Goal: Information Seeking & Learning: Learn about a topic

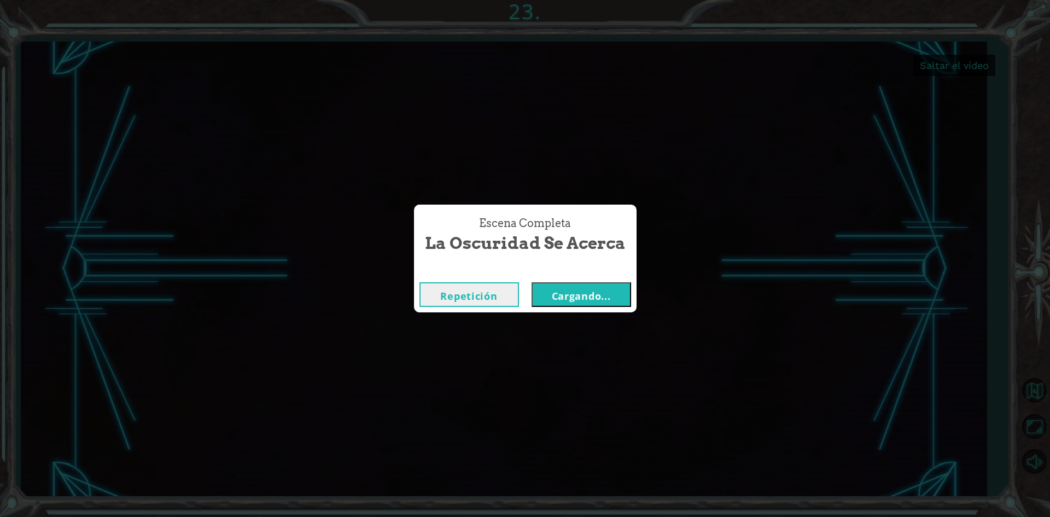
click at [549, 299] on button "Cargando..." at bounding box center [581, 294] width 100 height 25
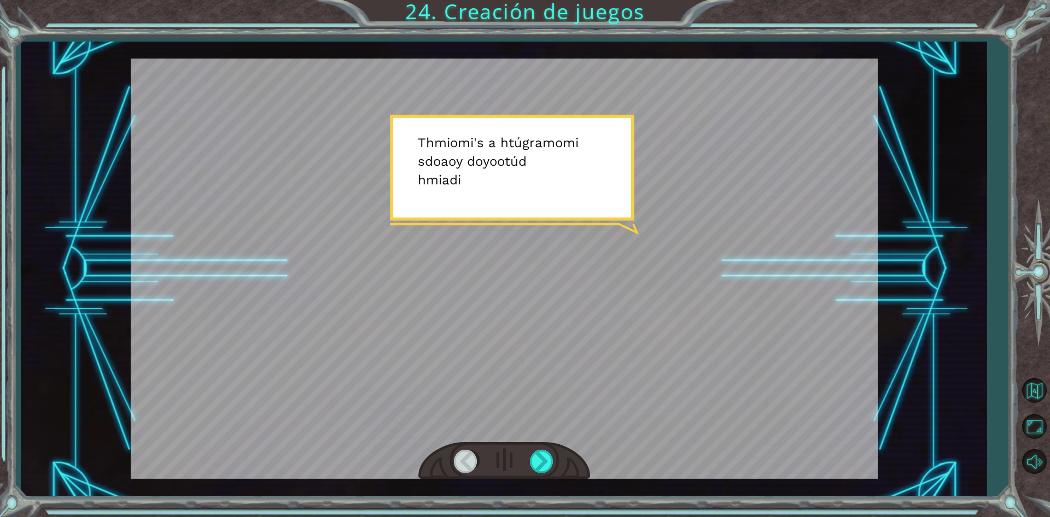
click at [539, 349] on div at bounding box center [504, 269] width 747 height 420
click at [529, 489] on div "Temporary Text T h mi o mi ' s a h tú gramo mi s do a o y do yo o tú d h mi a d…" at bounding box center [504, 269] width 966 height 455
click at [546, 459] on div at bounding box center [542, 460] width 25 height 22
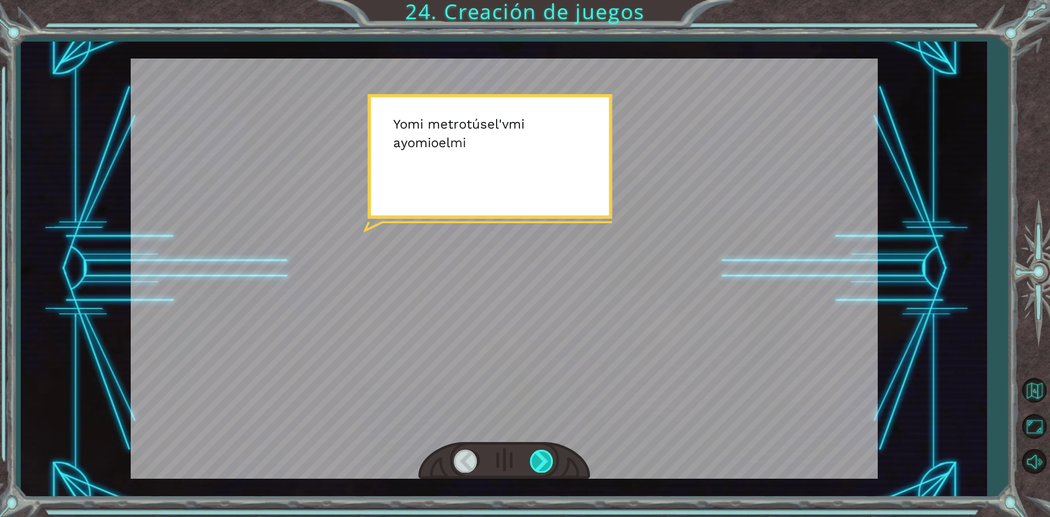
click at [546, 459] on div at bounding box center [542, 460] width 25 height 22
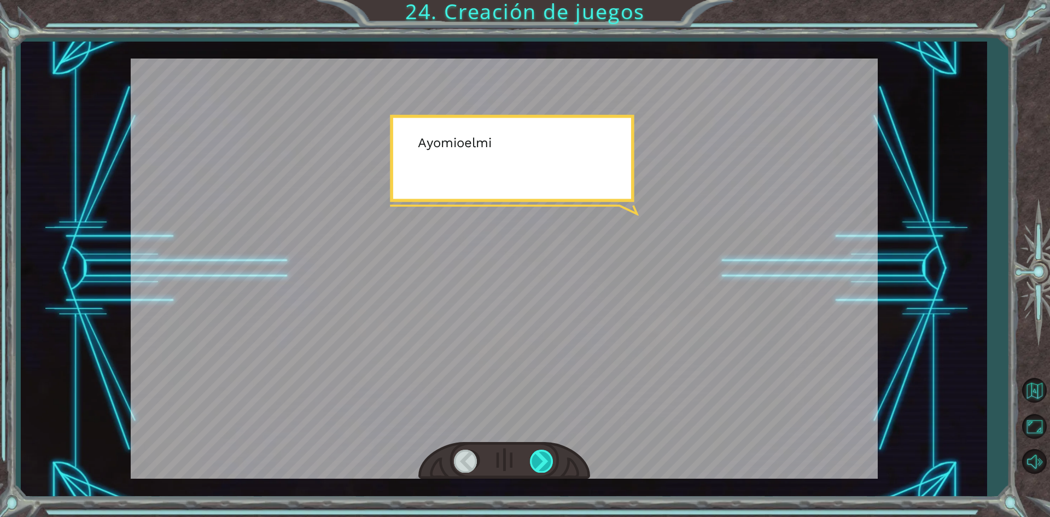
click at [546, 459] on div at bounding box center [542, 460] width 25 height 22
click at [549, 458] on div at bounding box center [542, 460] width 25 height 22
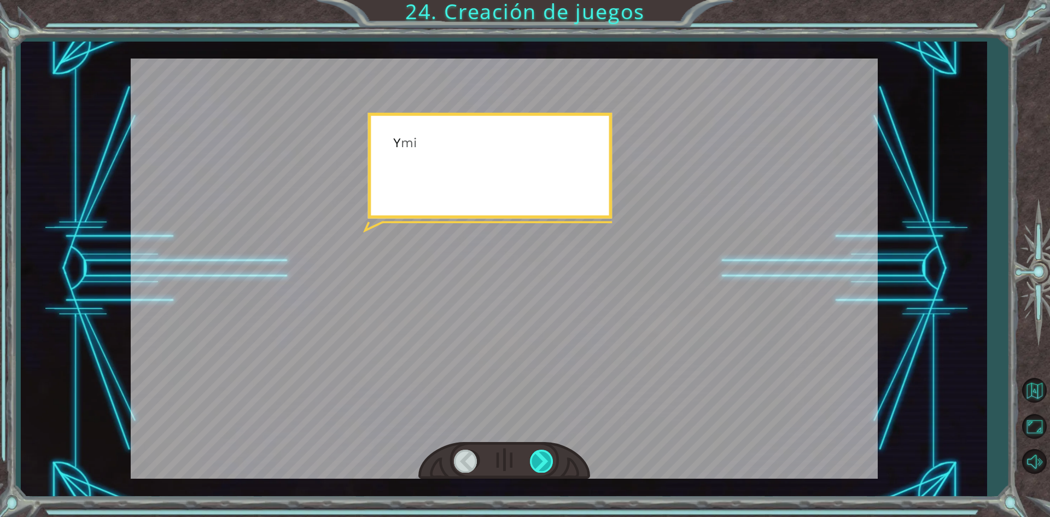
click at [549, 458] on div at bounding box center [542, 460] width 25 height 22
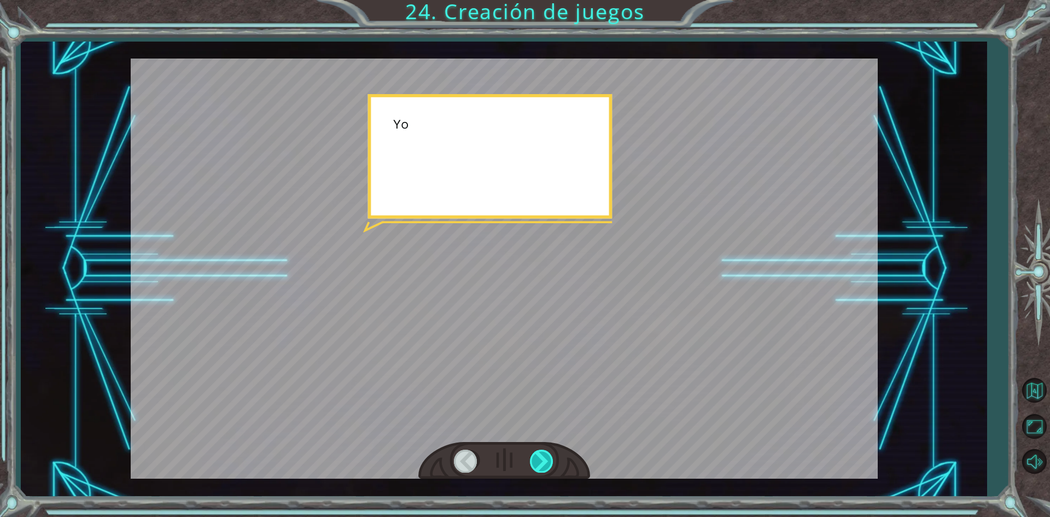
click at [549, 458] on div at bounding box center [542, 460] width 25 height 22
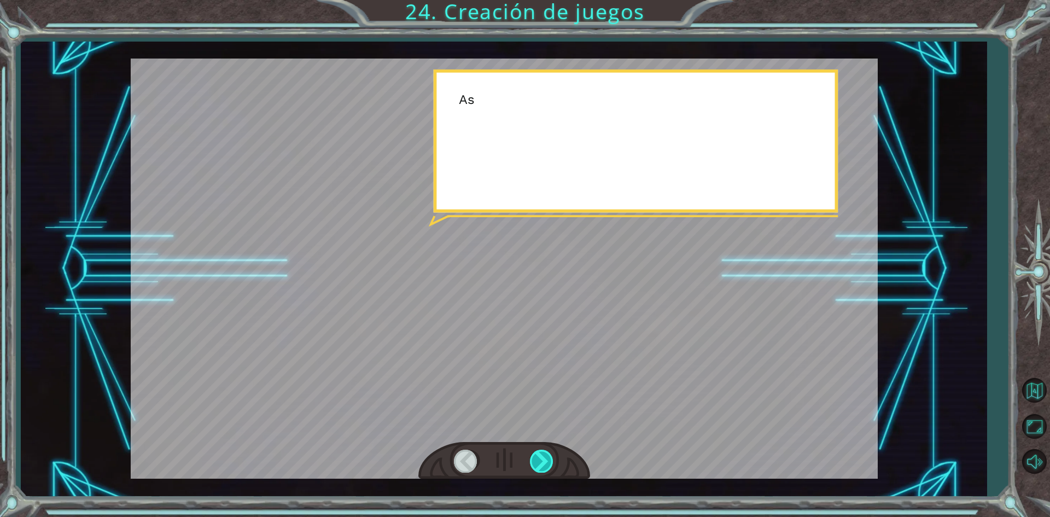
click at [549, 458] on div at bounding box center [542, 460] width 25 height 22
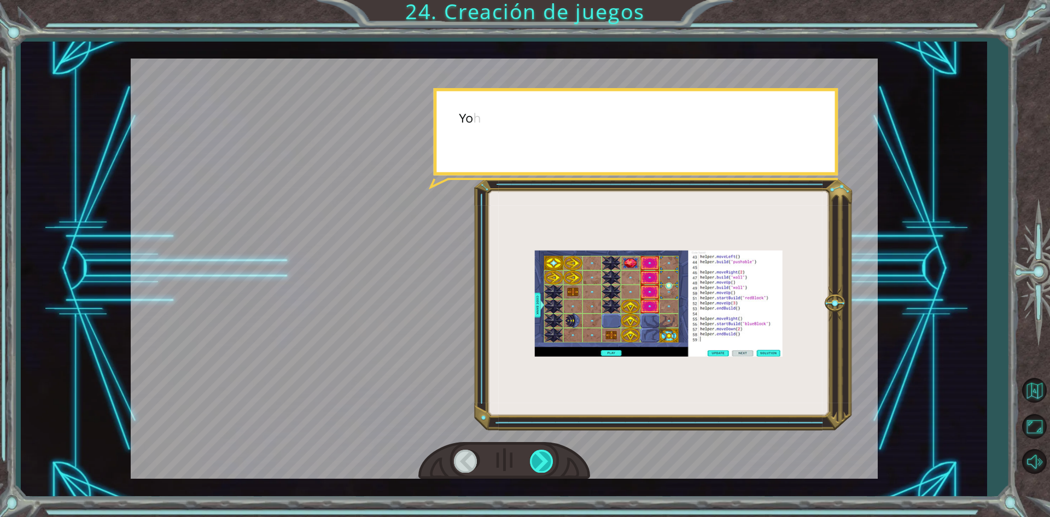
click at [549, 458] on div at bounding box center [542, 460] width 25 height 22
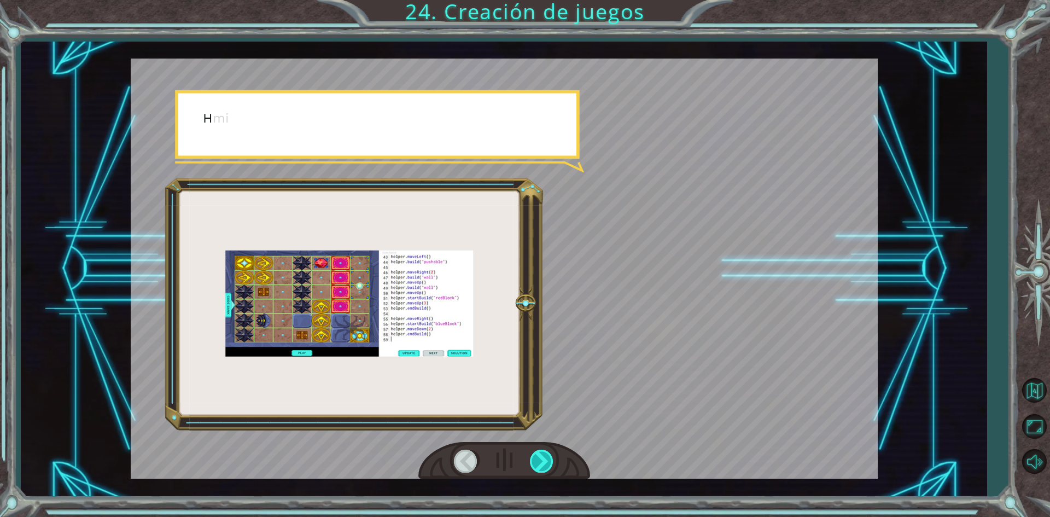
click at [549, 458] on div at bounding box center [542, 460] width 25 height 22
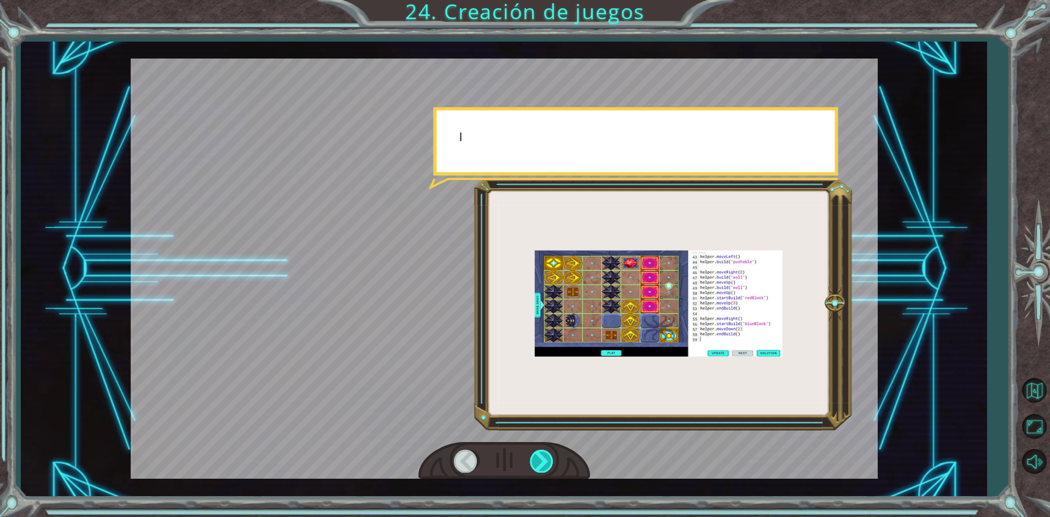
click at [549, 458] on div at bounding box center [542, 460] width 25 height 22
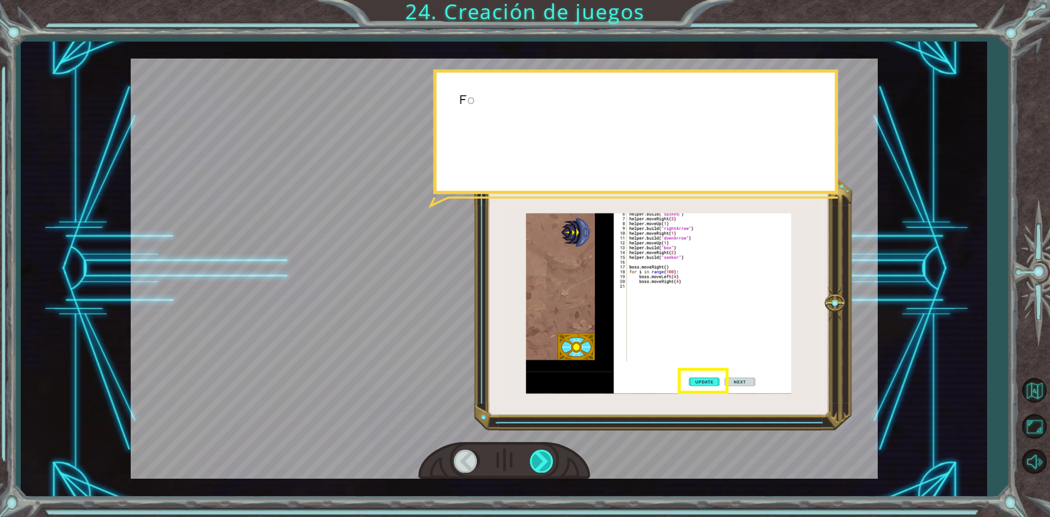
click at [549, 458] on div at bounding box center [542, 460] width 25 height 22
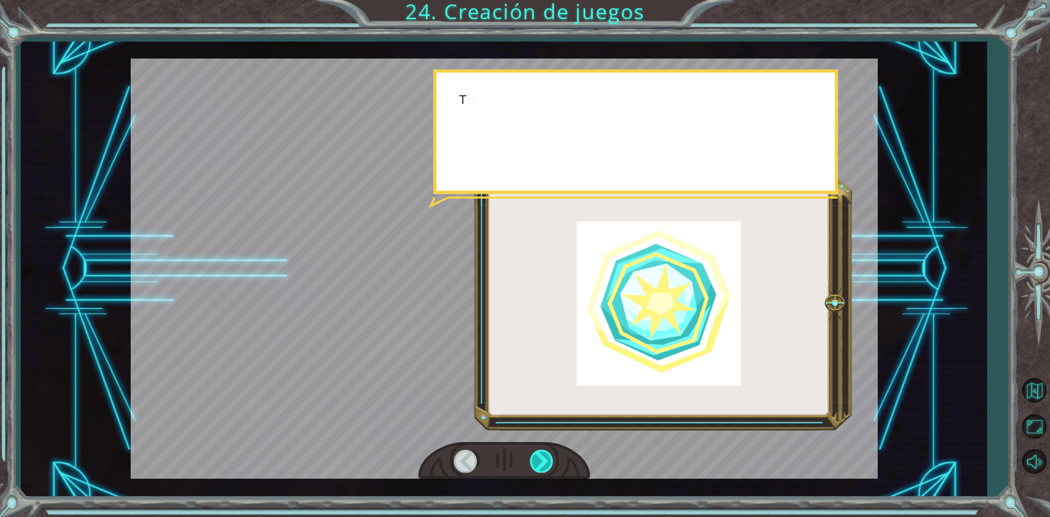
click at [549, 458] on div at bounding box center [542, 460] width 25 height 22
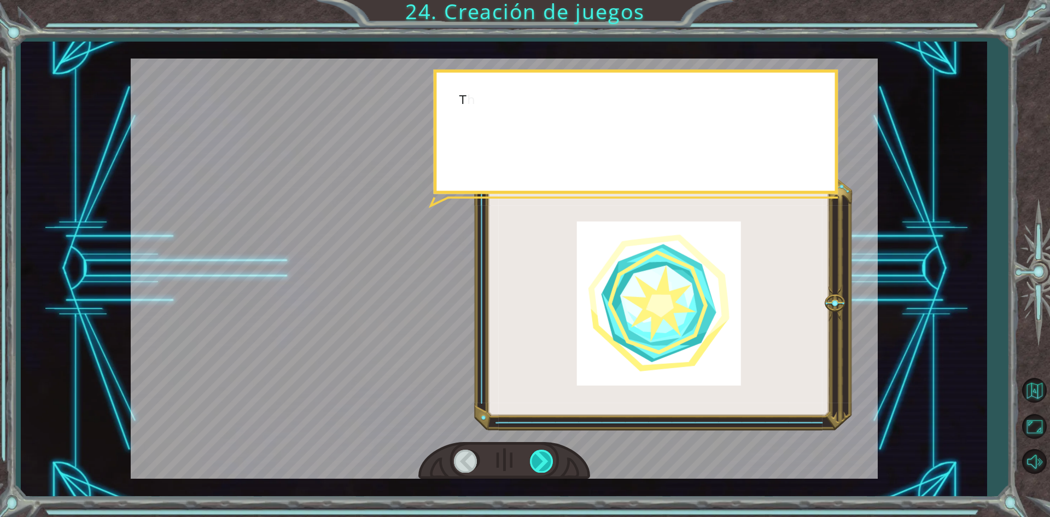
click at [549, 458] on div at bounding box center [542, 460] width 25 height 22
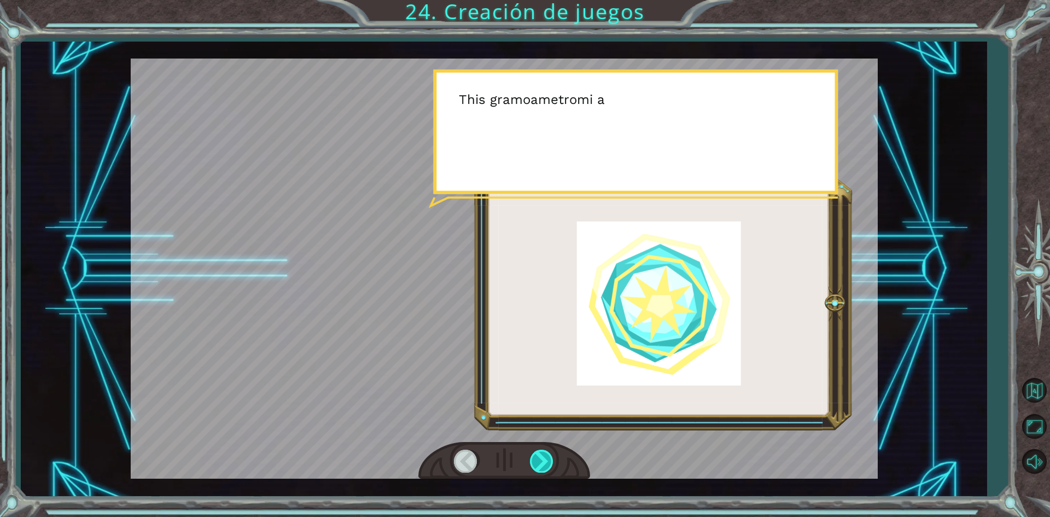
click at [549, 458] on div at bounding box center [542, 460] width 25 height 22
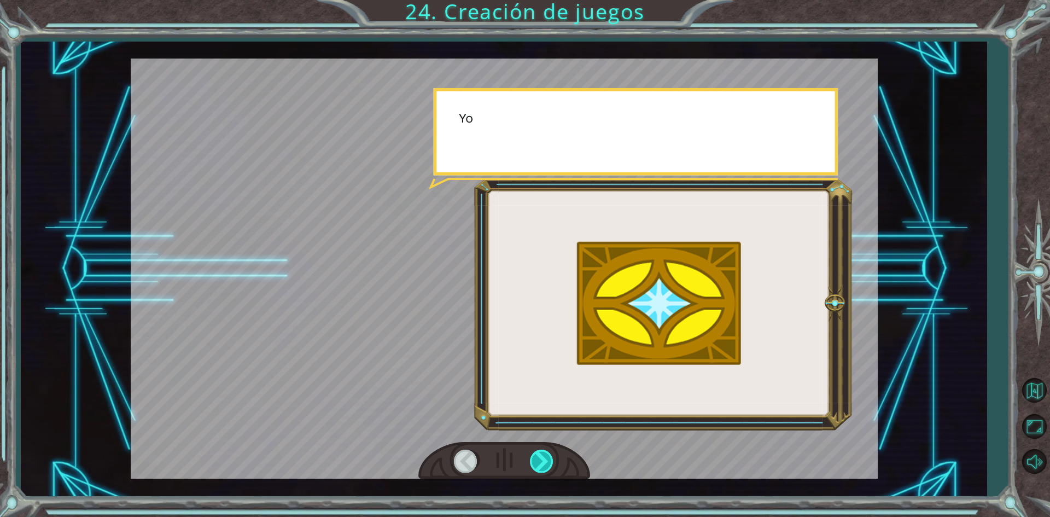
click at [549, 458] on div at bounding box center [542, 460] width 25 height 22
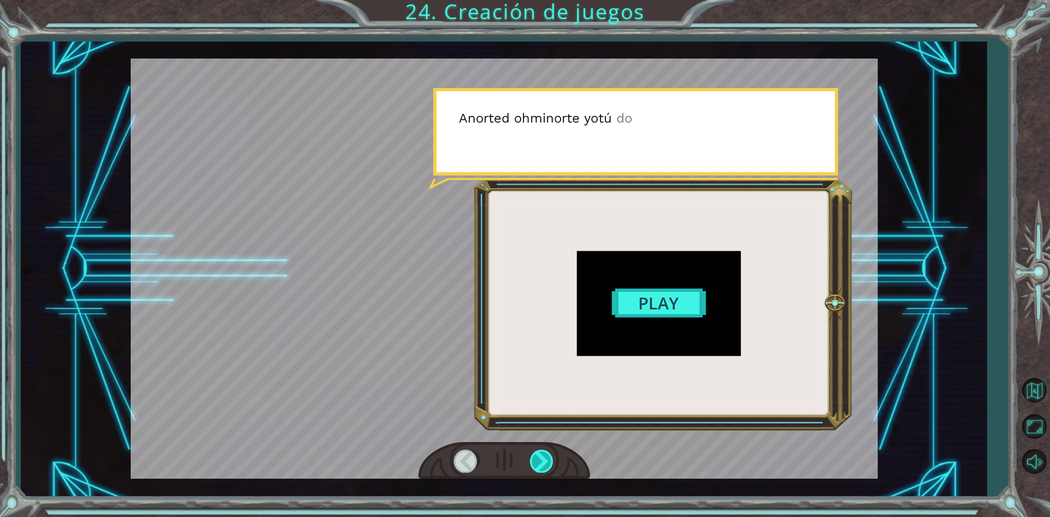
click at [549, 458] on div at bounding box center [542, 460] width 25 height 22
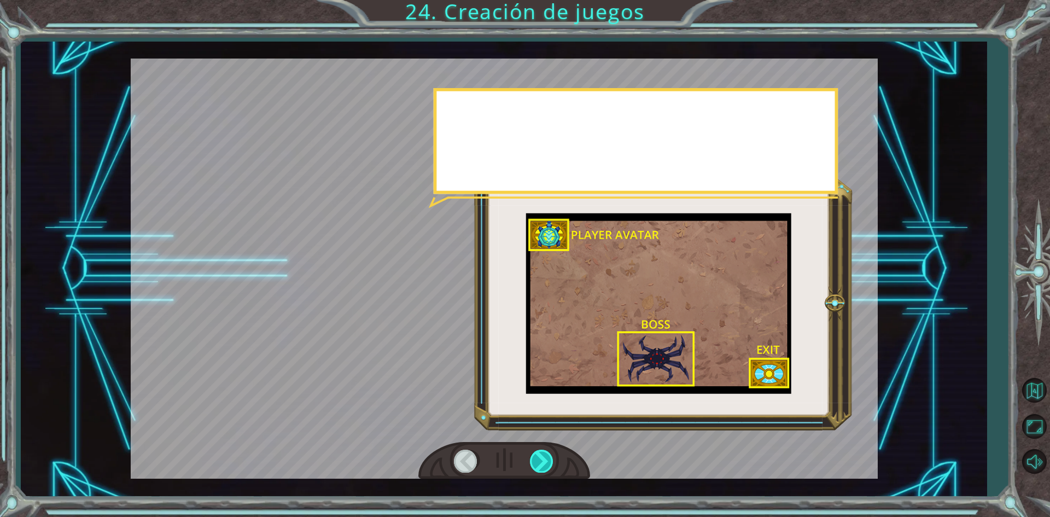
click at [549, 458] on div at bounding box center [542, 460] width 25 height 22
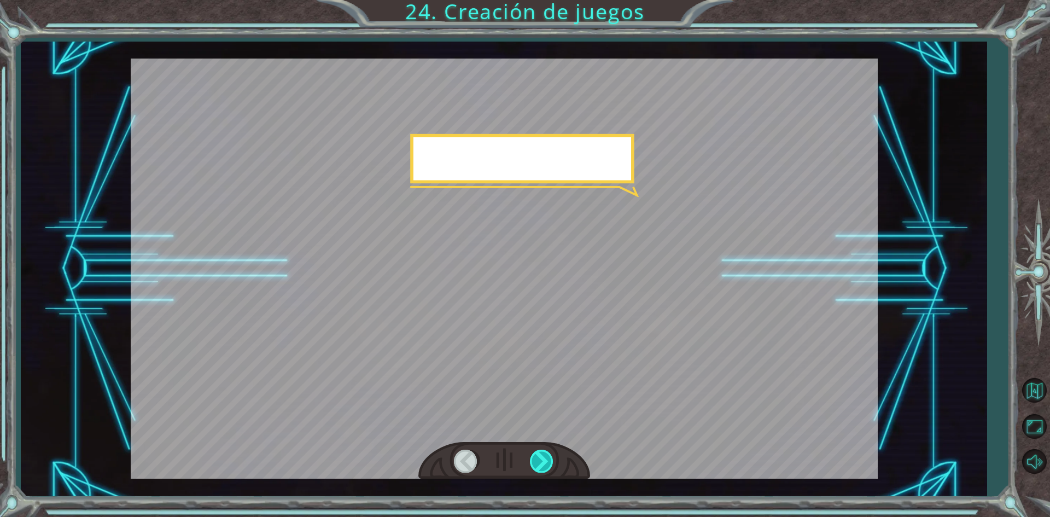
click at [549, 458] on div at bounding box center [542, 460] width 25 height 22
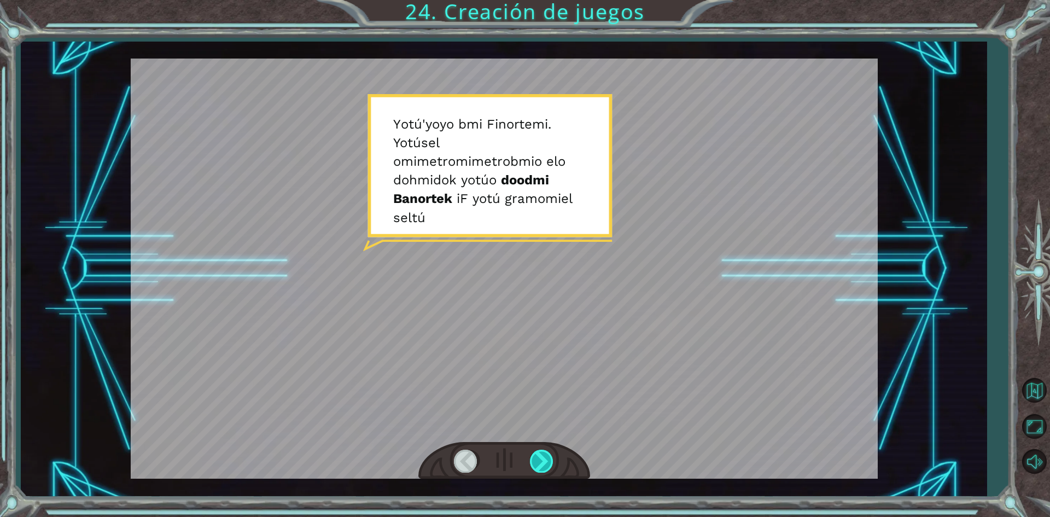
click at [549, 458] on div at bounding box center [542, 460] width 25 height 22
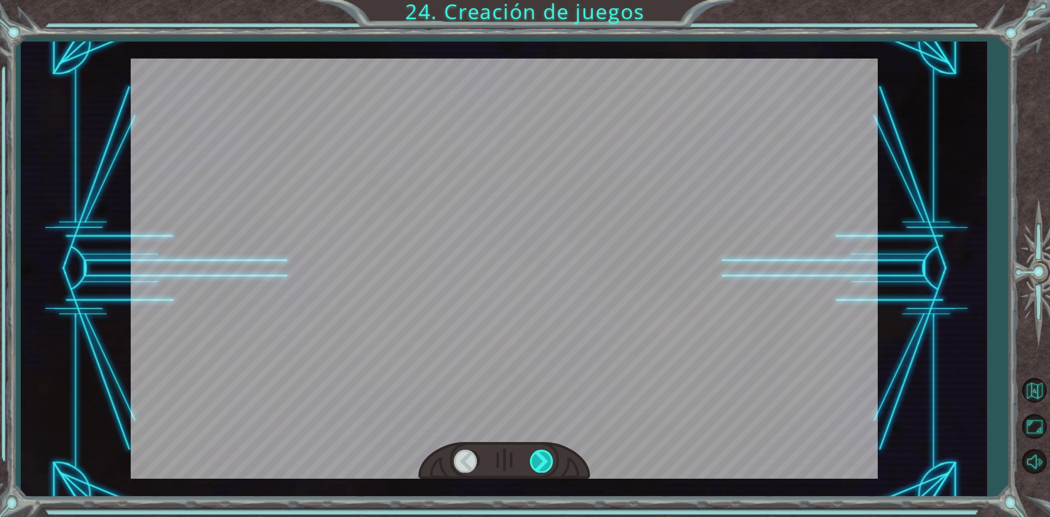
click at [549, 458] on div at bounding box center [542, 460] width 25 height 22
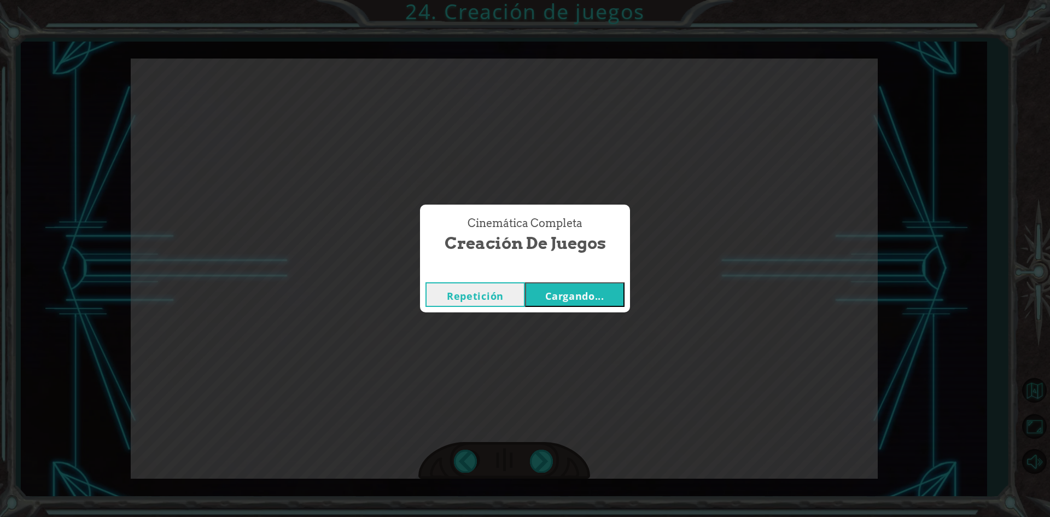
click at [565, 303] on button "Cargando..." at bounding box center [575, 294] width 100 height 25
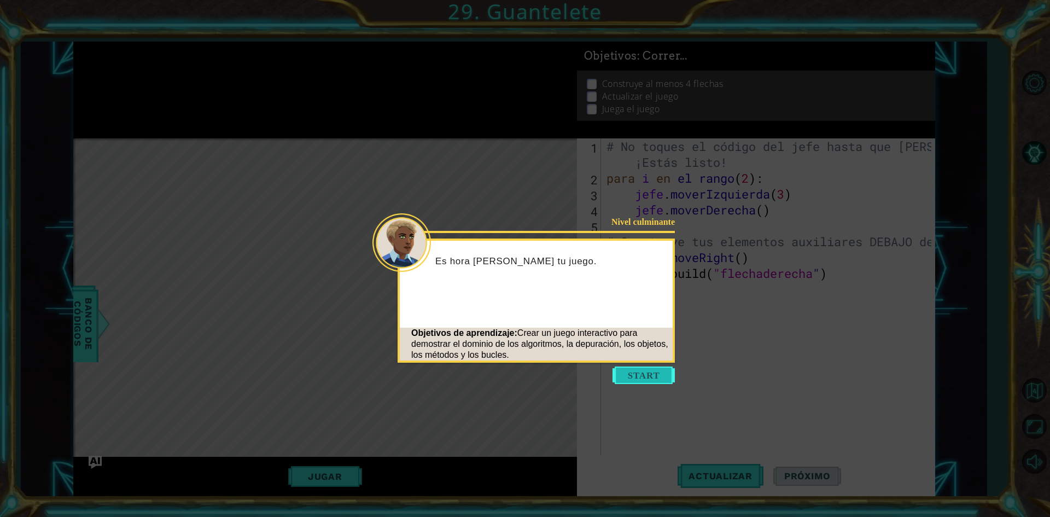
click at [622, 372] on button "Comenzar" at bounding box center [643, 374] width 62 height 17
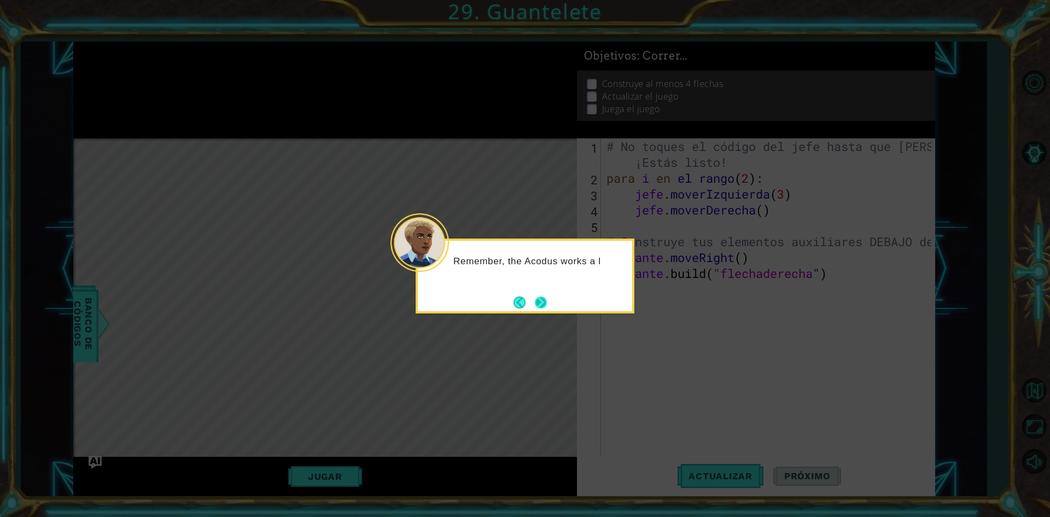
click at [539, 300] on icon at bounding box center [525, 258] width 1050 height 517
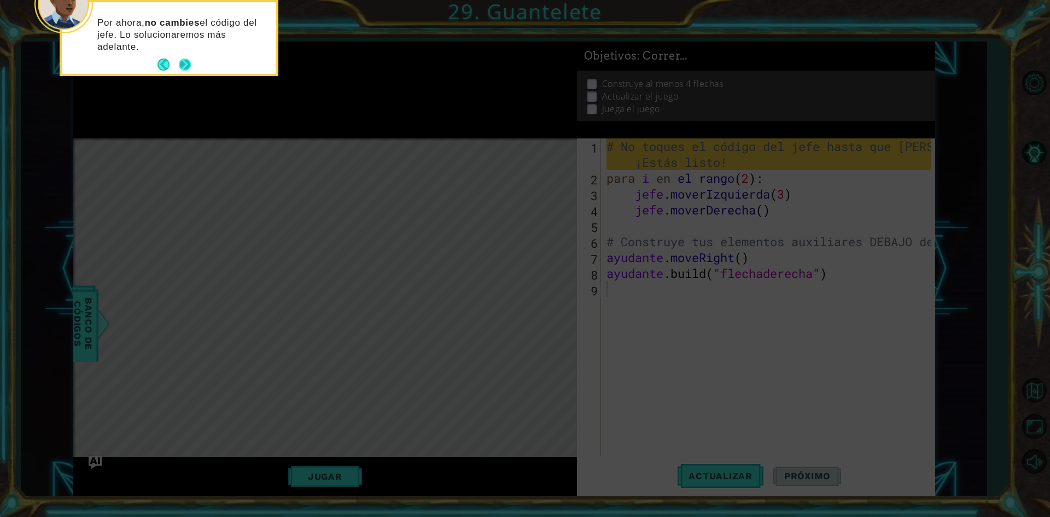
click at [191, 71] on button "Próximo" at bounding box center [185, 65] width 12 height 12
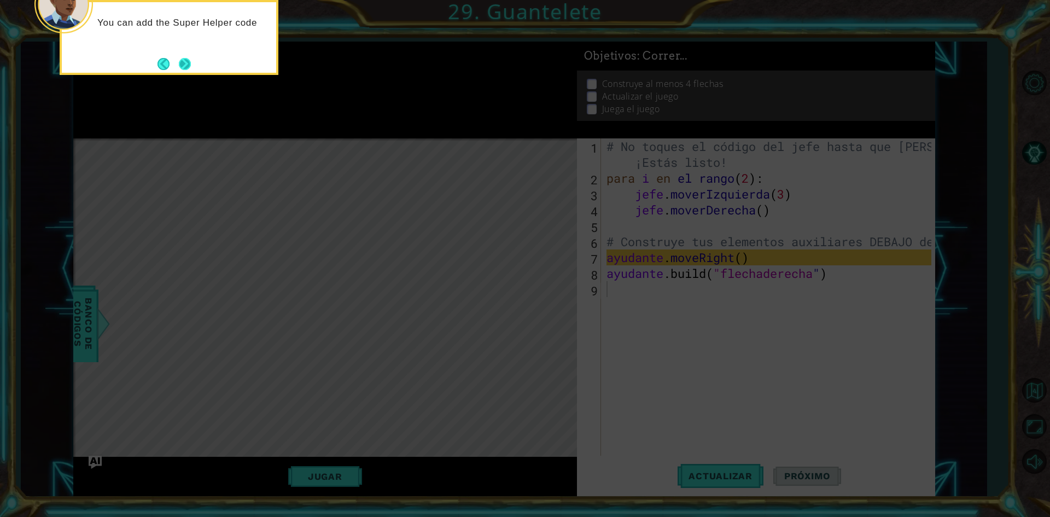
click at [179, 60] on button "Próximo" at bounding box center [185, 64] width 12 height 12
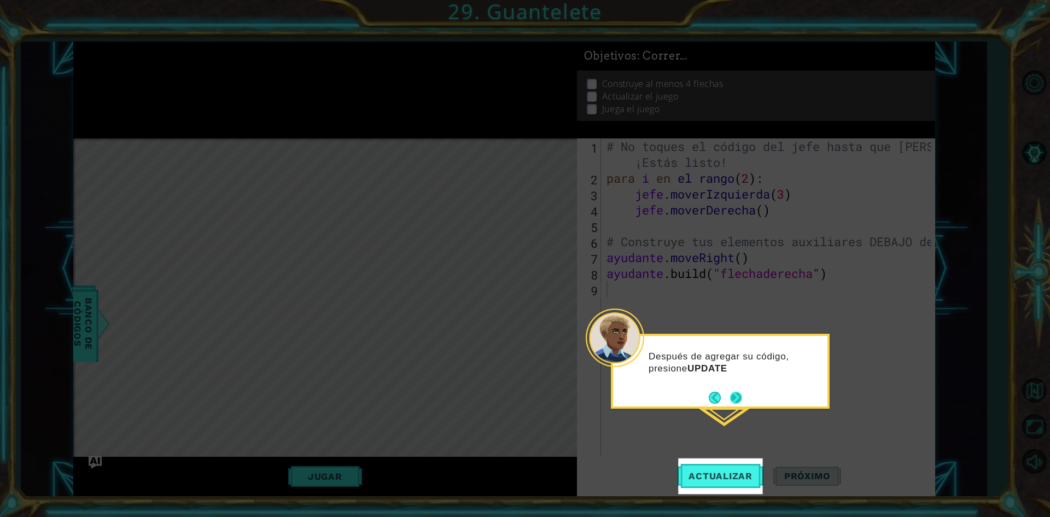
click at [730, 392] on button "Próximo" at bounding box center [736, 397] width 12 height 12
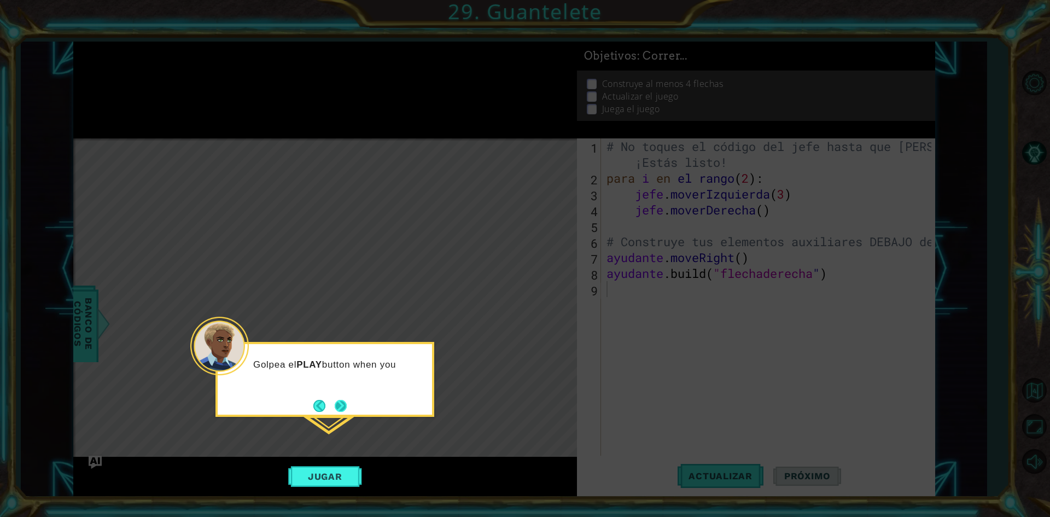
click at [347, 403] on button "Próximo" at bounding box center [341, 406] width 12 height 12
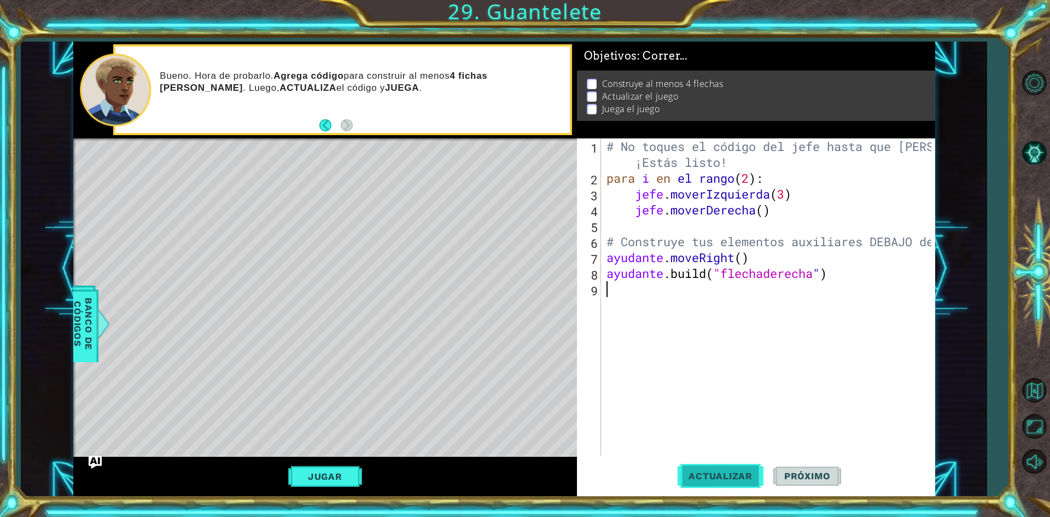
click at [751, 484] on button "Actualizar" at bounding box center [720, 476] width 86 height 36
click at [686, 480] on span "Actualizar" at bounding box center [720, 475] width 86 height 11
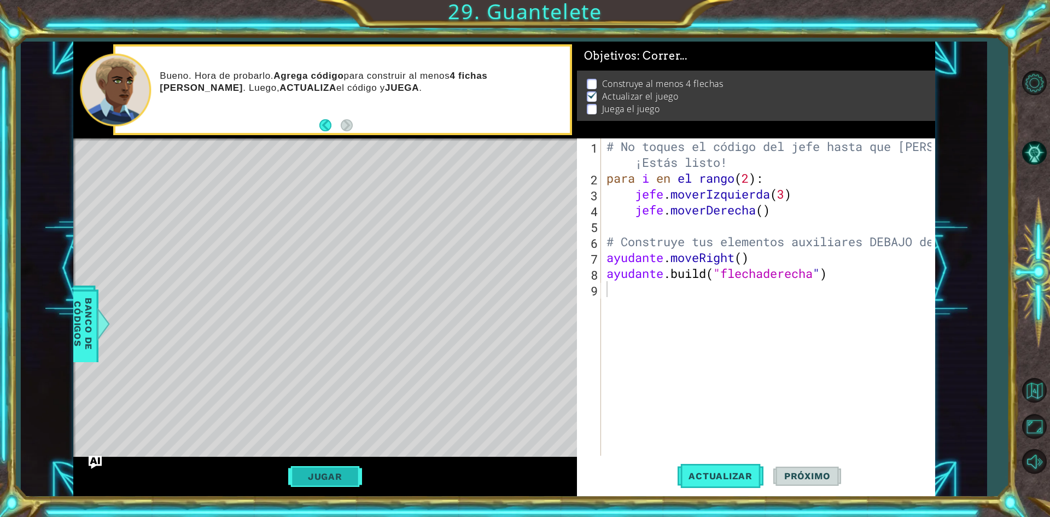
click at [319, 473] on font "Jugar" at bounding box center [325, 476] width 34 height 11
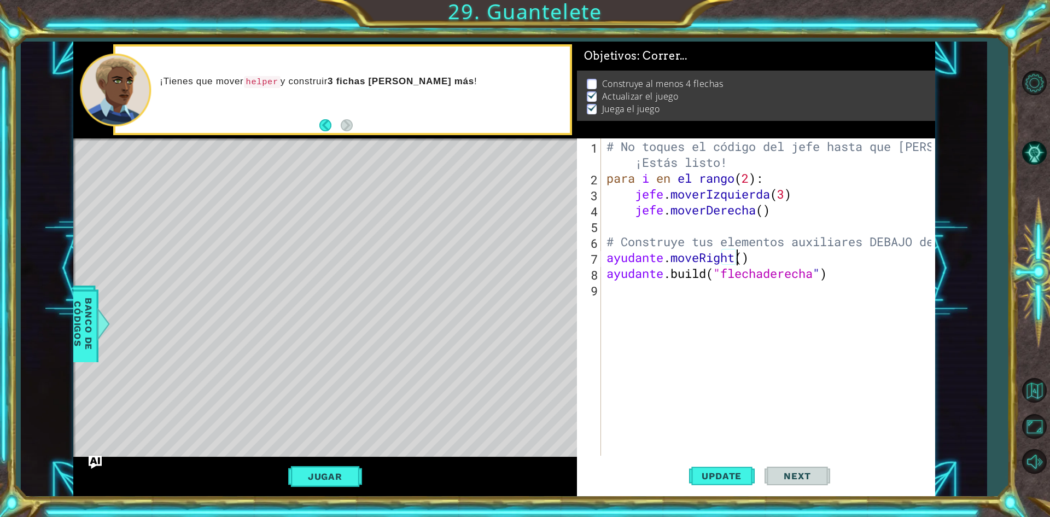
type textarea "# Build your Helper items BELOW this line"
type textarea "boss.moveLeft(3)"
click at [614, 328] on div "# No toques el código del jefe hasta que [PERSON_NAME] lo diga ¡Estás listo! pa…" at bounding box center [770, 320] width 332 height 365
click at [724, 466] on button "Update" at bounding box center [722, 476] width 66 height 36
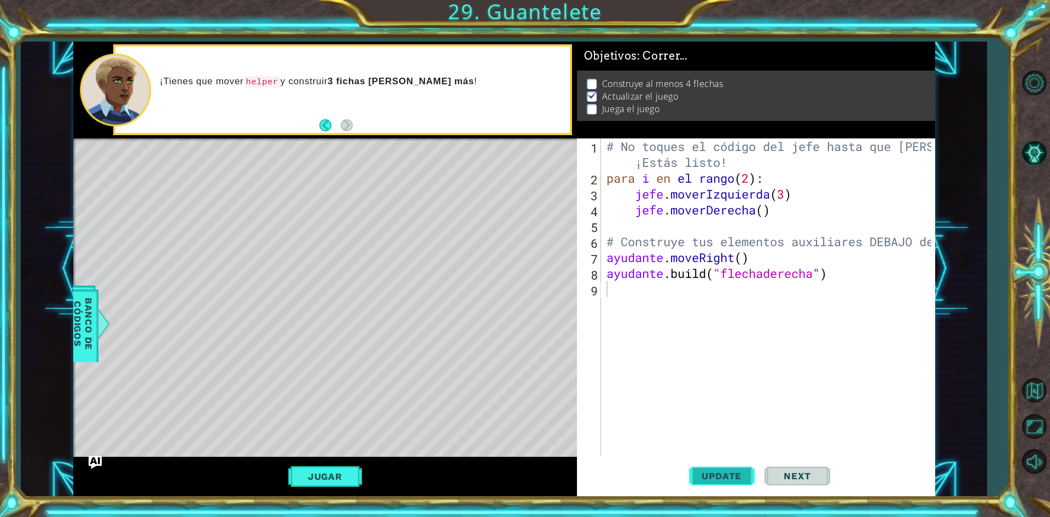
click at [724, 466] on button "Update" at bounding box center [722, 476] width 66 height 36
click at [311, 471] on font "Jugar" at bounding box center [325, 476] width 34 height 11
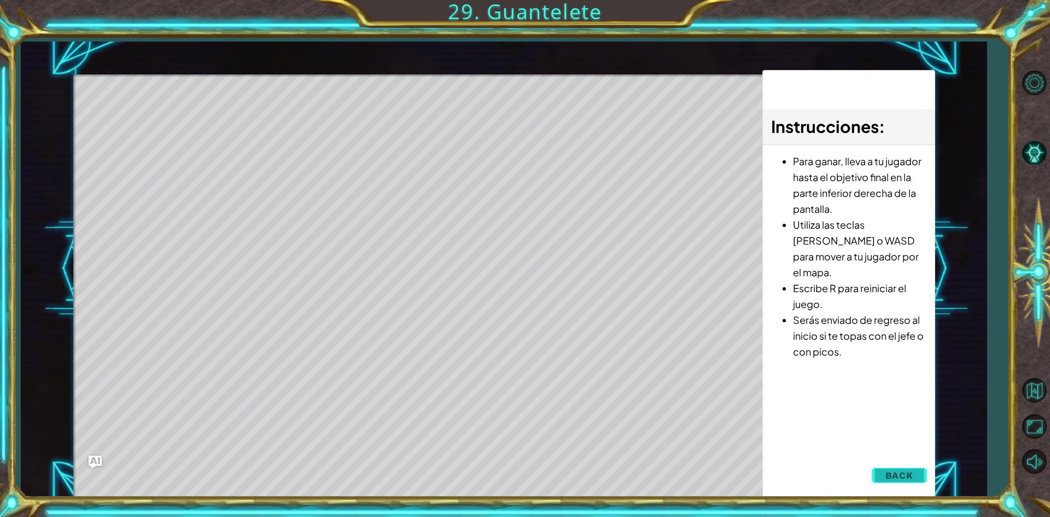
click at [906, 482] on button "Back" at bounding box center [899, 475] width 55 height 22
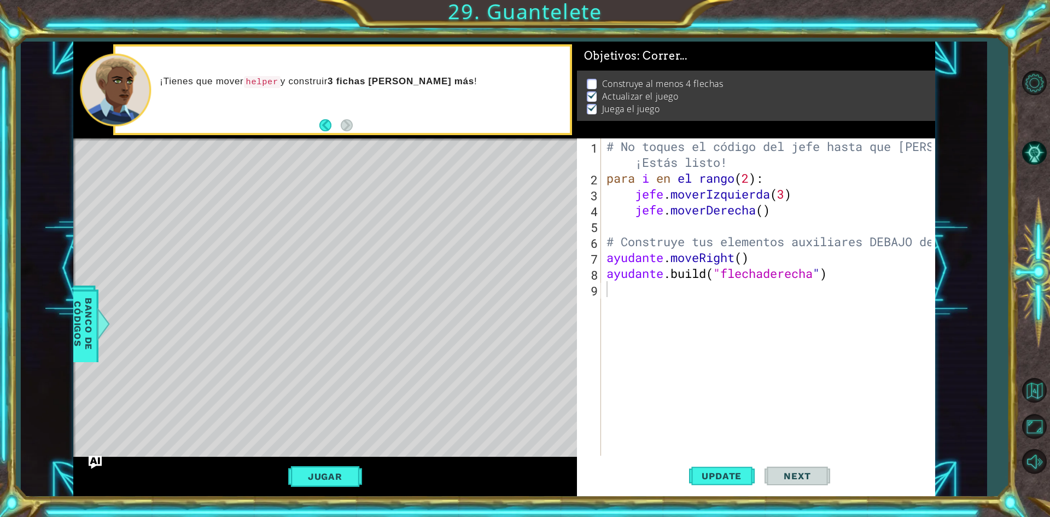
click at [641, 311] on div "# No toques el código del jefe hasta que [PERSON_NAME] lo diga ¡Estás listo! pa…" at bounding box center [770, 320] width 332 height 365
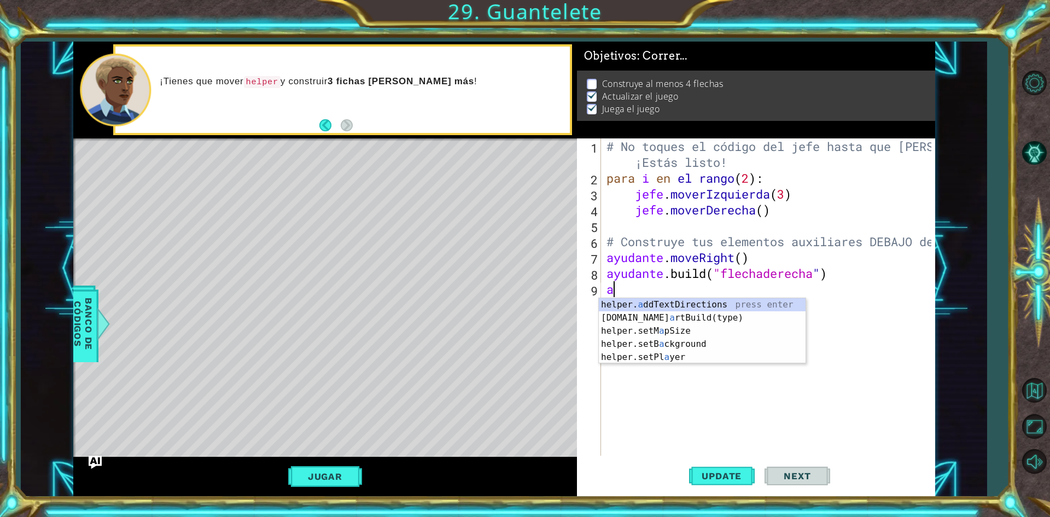
type textarea "a"
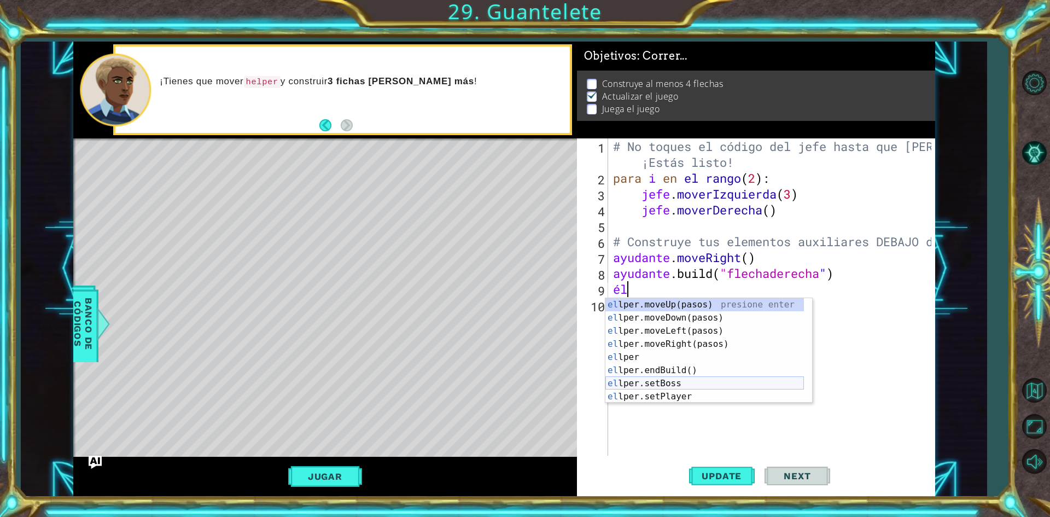
type textarea "h"
type textarea "helpr"
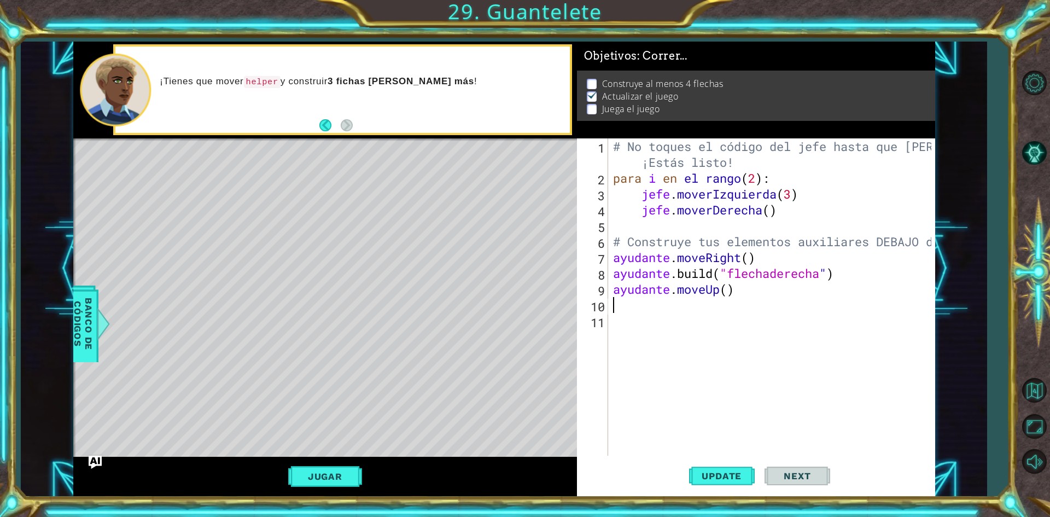
type textarea "helper.moveUp()"
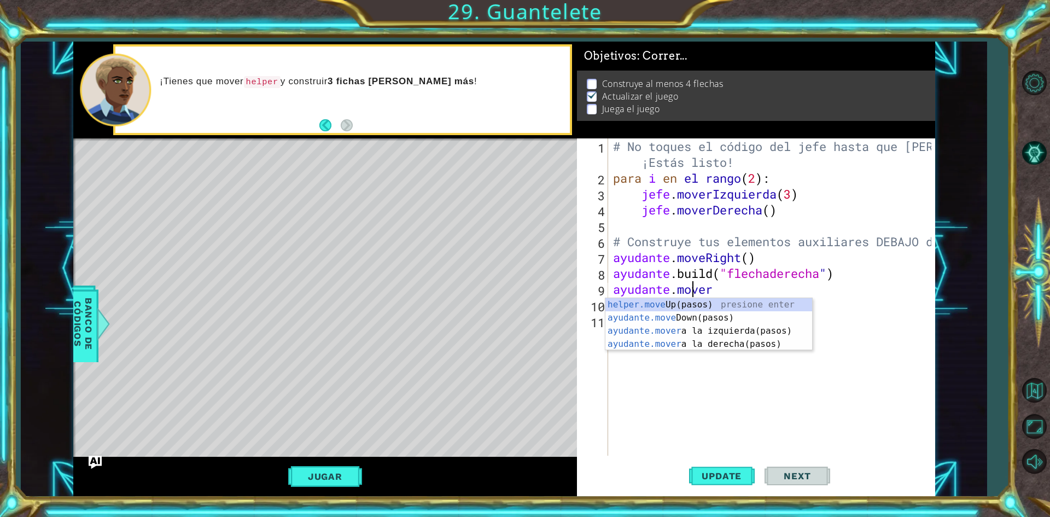
type textarea "helper.mover"
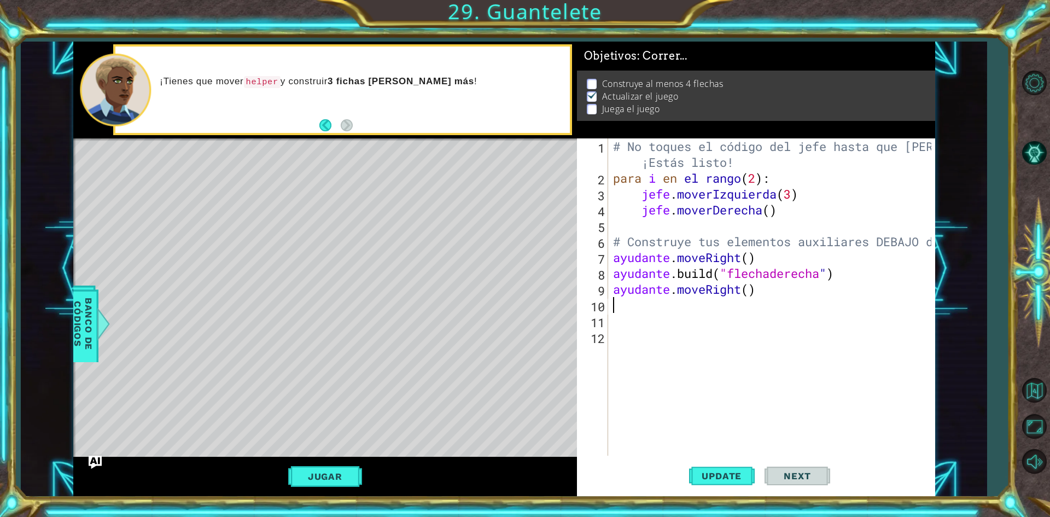
click at [774, 297] on div "# No toques el código del jefe hasta que [PERSON_NAME] lo diga ¡Estás listo! pa…" at bounding box center [774, 320] width 326 height 365
click at [775, 292] on div "# No toques el código del jefe hasta que [PERSON_NAME] lo diga ¡Estás listo! pa…" at bounding box center [774, 320] width 326 height 365
click at [782, 291] on div "# No toques el código del jefe hasta que [PERSON_NAME] lo diga ¡Estás listo! pa…" at bounding box center [774, 320] width 326 height 365
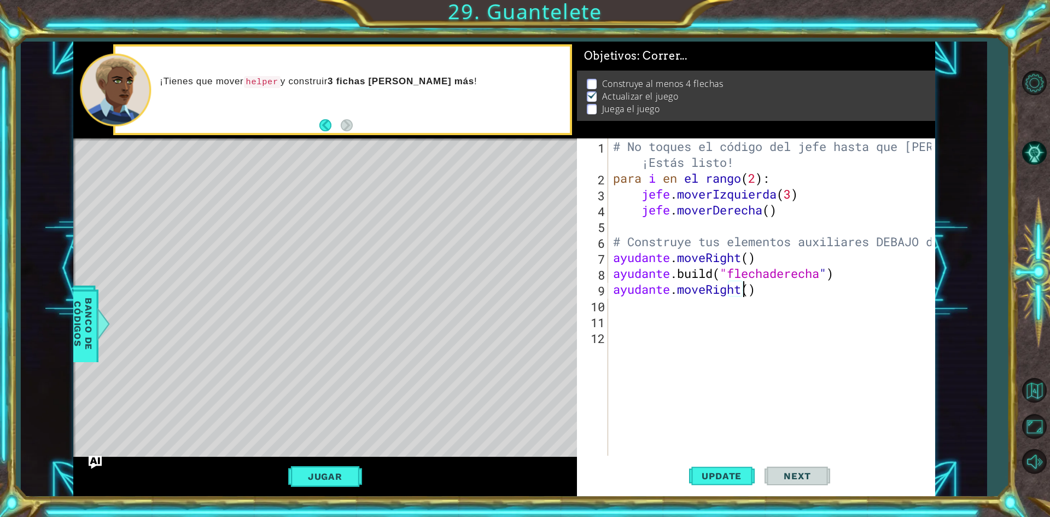
click at [780, 291] on div "# No toques el código del jefe hasta que [PERSON_NAME] lo diga ¡Estás listo! pa…" at bounding box center [774, 320] width 326 height 365
type textarea "helper.moveRight()"
click at [729, 488] on button "Update" at bounding box center [722, 476] width 66 height 36
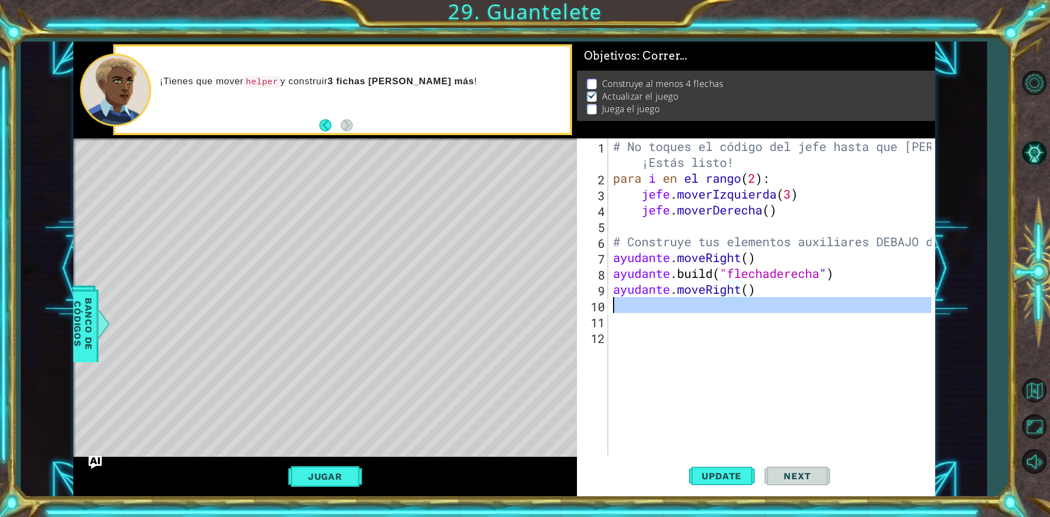
click at [586, 312] on div "10" at bounding box center [593, 307] width 29 height 16
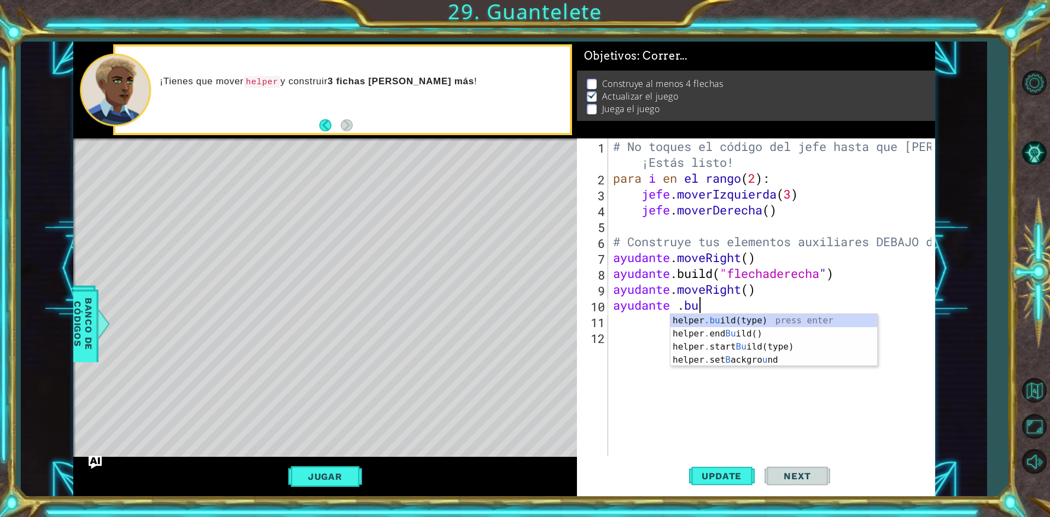
scroll to position [0, 3]
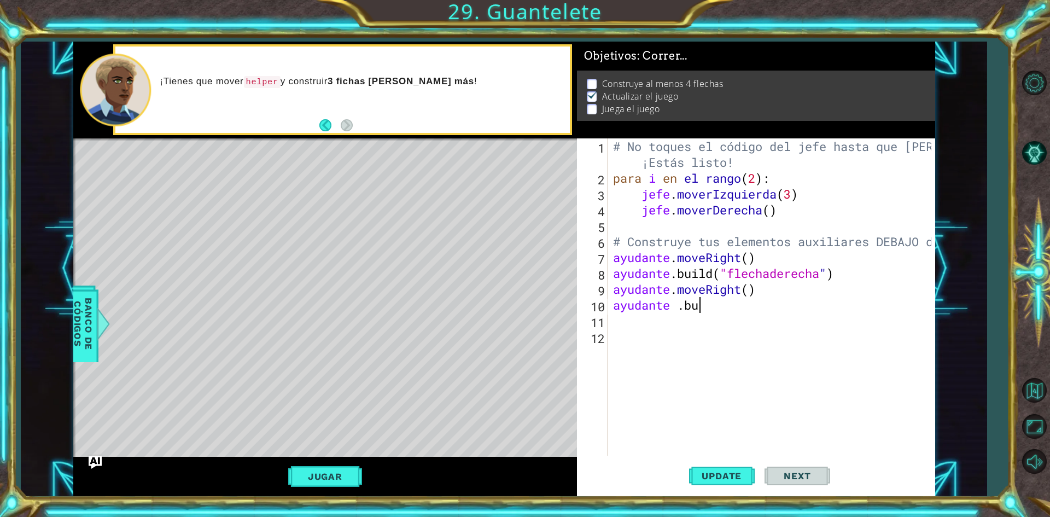
click at [715, 297] on div "# No toques el código del jefe hasta que [PERSON_NAME] lo diga ¡Estás listo! pa…" at bounding box center [774, 320] width 326 height 365
click at [715, 305] on div "# No toques el código del jefe hasta que [PERSON_NAME] lo diga ¡Estás listo! pa…" at bounding box center [774, 320] width 326 height 365
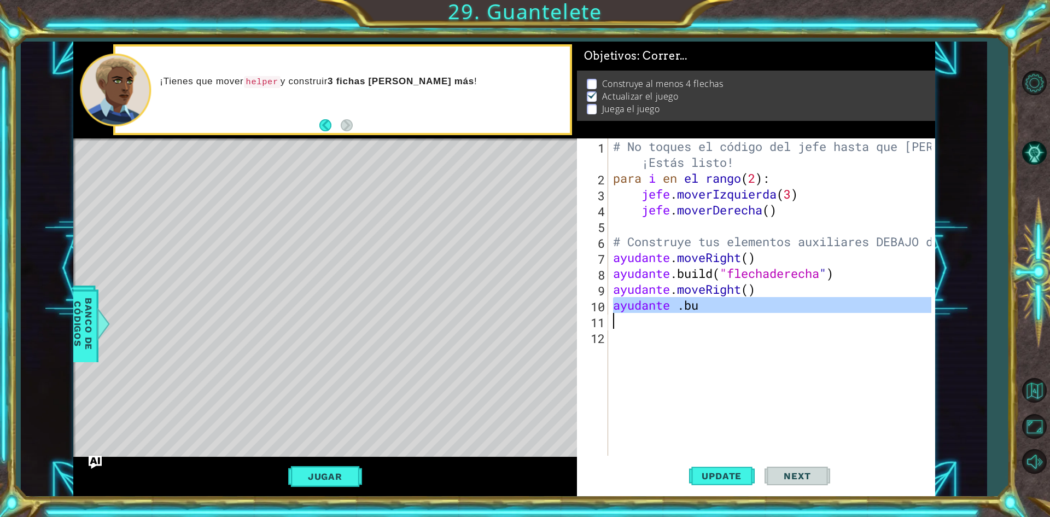
click at [715, 305] on div "# No toques el código del jefe hasta que [PERSON_NAME] lo diga ¡Estás listo! pa…" at bounding box center [774, 320] width 326 height 365
type textarea "ayudante .bu"
click at [715, 305] on div "# No toques el código del jefe hasta que [PERSON_NAME] lo diga ¡Estás listo! pa…" at bounding box center [774, 320] width 326 height 365
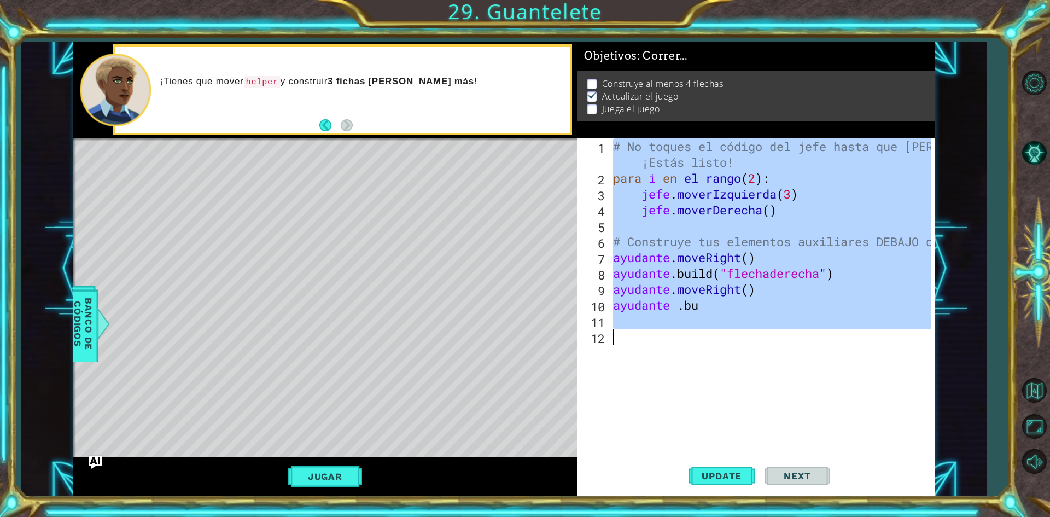
click at [701, 345] on div "# No toques el código del jefe hasta que [PERSON_NAME] lo diga ¡Estás listo! pa…" at bounding box center [771, 296] width 320 height 317
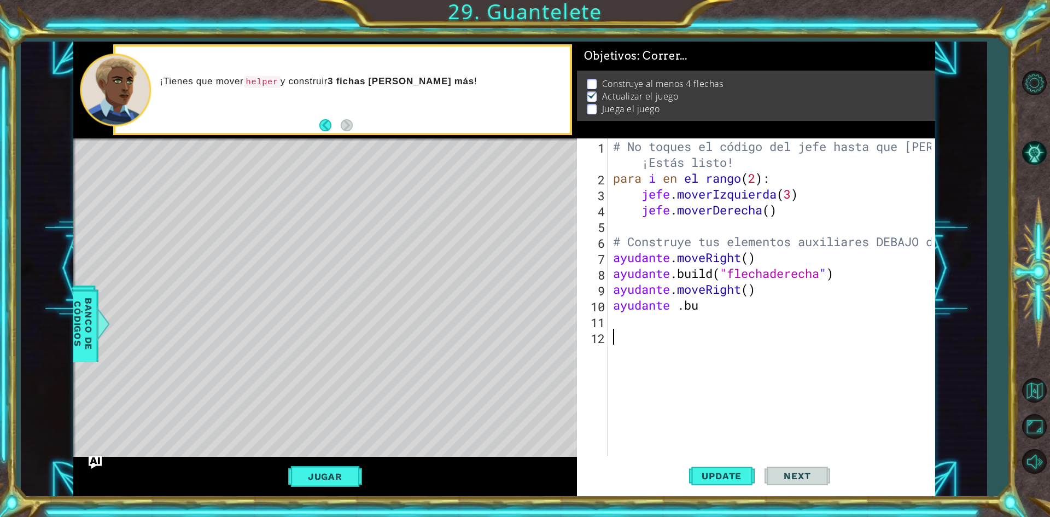
click at [732, 317] on div "# No toques el código del jefe hasta que [PERSON_NAME] lo diga ¡Estás listo! pa…" at bounding box center [774, 320] width 326 height 365
click at [734, 313] on div "# No toques el código del jefe hasta que [PERSON_NAME] lo diga ¡Estás listo! pa…" at bounding box center [774, 320] width 326 height 365
click at [727, 293] on div "# No toques el código del jefe hasta que [PERSON_NAME] lo diga ¡Estás listo! pa…" at bounding box center [774, 320] width 326 height 365
click at [721, 295] on div "# No toques el código del jefe hasta que [PERSON_NAME] lo diga ¡Estás listo! pa…" at bounding box center [774, 320] width 326 height 365
click at [717, 301] on div "# No toques el código del jefe hasta que [PERSON_NAME] lo diga ¡Estás listo! pa…" at bounding box center [774, 320] width 326 height 365
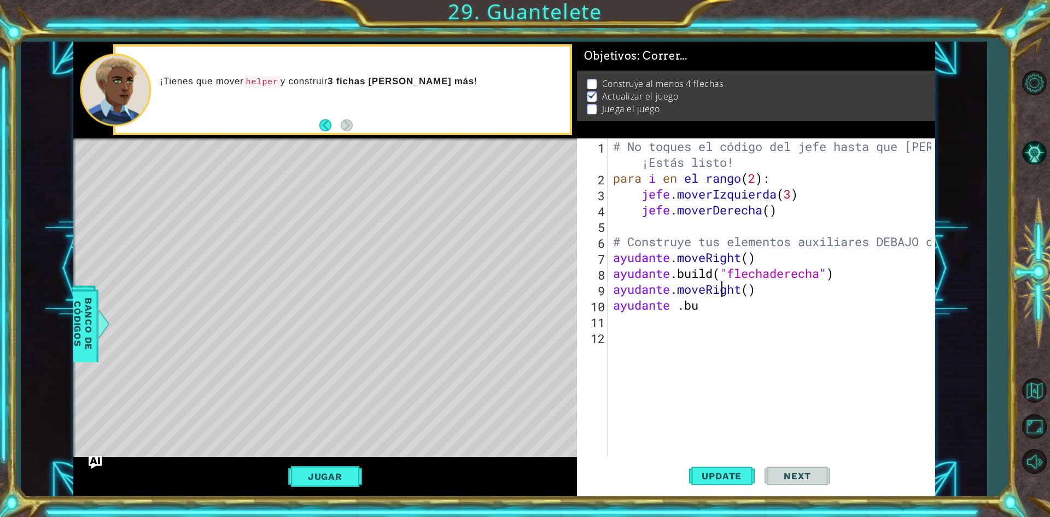
click at [717, 301] on div "# No toques el código del jefe hasta que [PERSON_NAME] lo diga ¡Estás listo! pa…" at bounding box center [774, 320] width 326 height 365
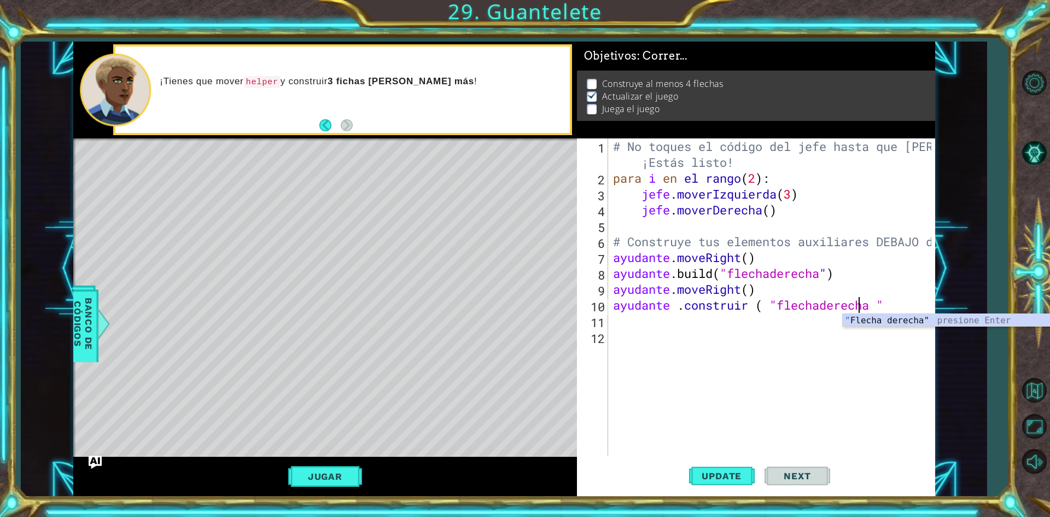
scroll to position [0, 11]
type textarea "ayudante .build ( "flechaderecha ")"
click at [707, 471] on span "Update" at bounding box center [722, 475] width 62 height 11
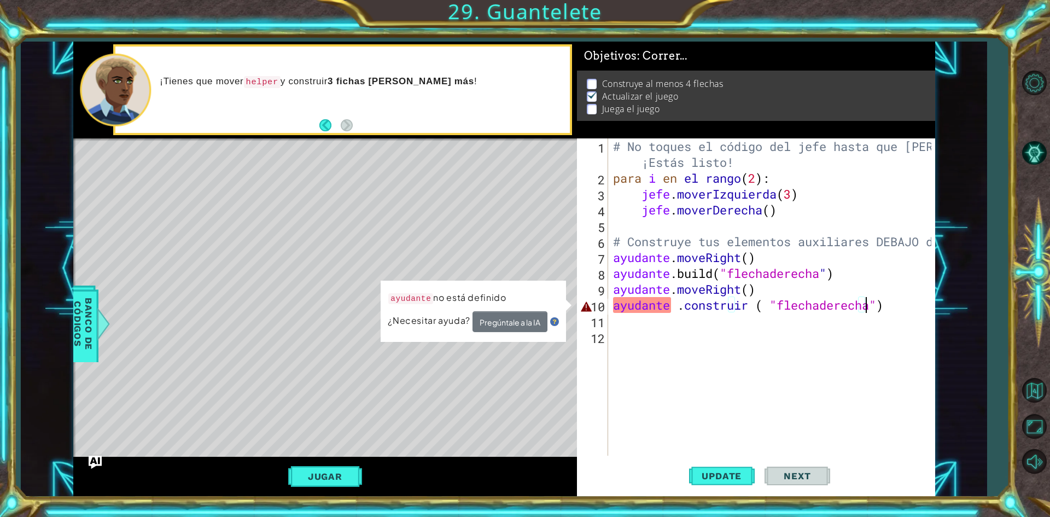
click at [657, 320] on div "# No toques el código del jefe hasta que [PERSON_NAME] lo diga ¡Estás listo! pa…" at bounding box center [774, 320] width 326 height 365
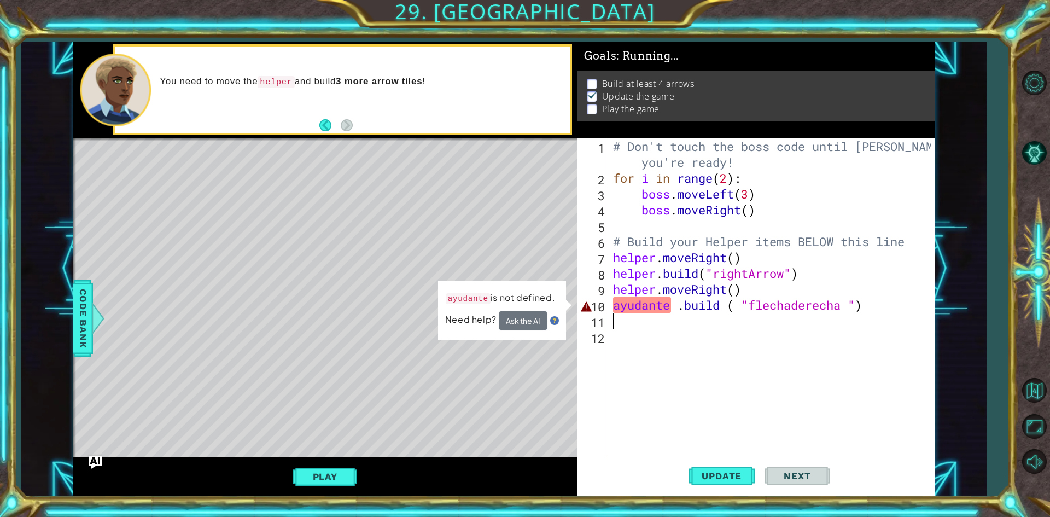
click at [710, 313] on div "# Don't touch the boss code until [PERSON_NAME] says you're ready! for i in ran…" at bounding box center [774, 320] width 326 height 365
click at [684, 327] on div "# Don't touch the boss code until [PERSON_NAME] says you're ready! for i in ran…" at bounding box center [774, 320] width 326 height 365
click at [668, 307] on div "# Don't touch the boss code until [PERSON_NAME] says you're ready! for i in ran…" at bounding box center [774, 320] width 326 height 365
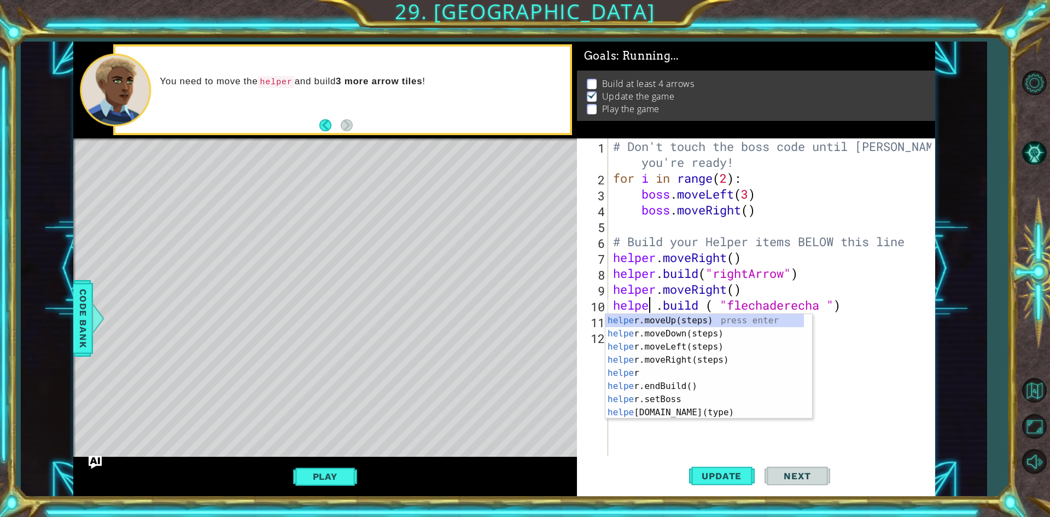
scroll to position [0, 2]
click at [717, 467] on button "Update" at bounding box center [722, 476] width 66 height 36
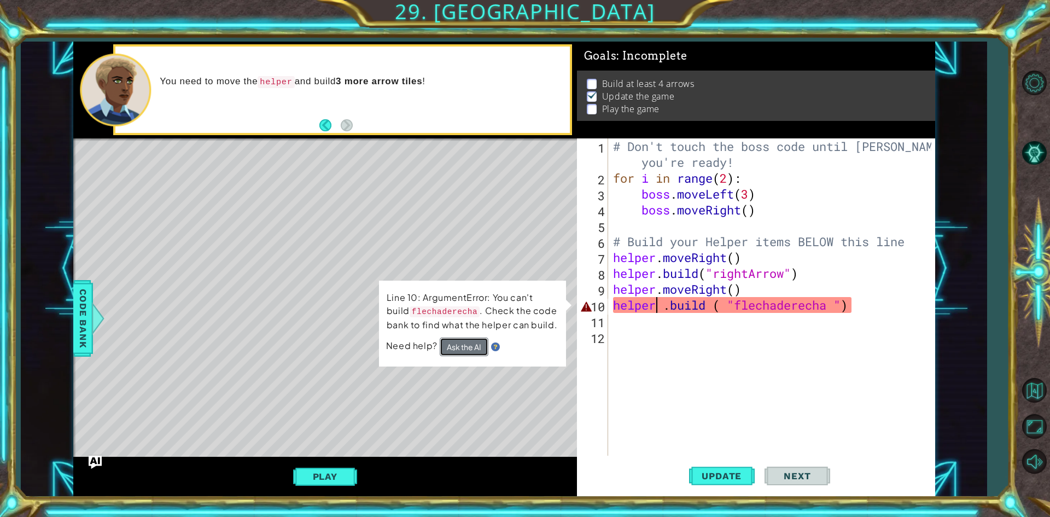
click at [451, 346] on button "Ask the AI" at bounding box center [464, 346] width 49 height 19
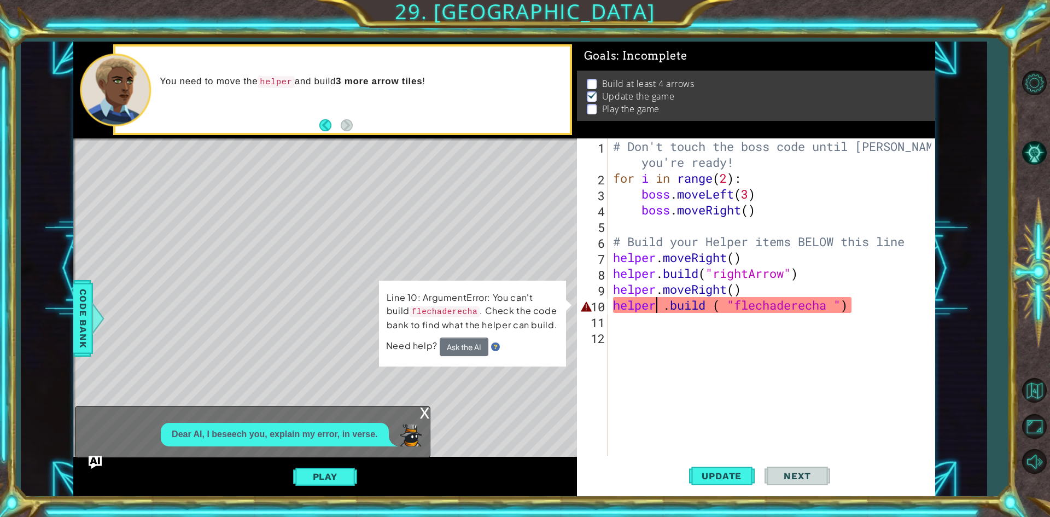
click at [832, 312] on div "# Don't touch the boss code until [PERSON_NAME] says you're ready! for i in ran…" at bounding box center [774, 320] width 326 height 365
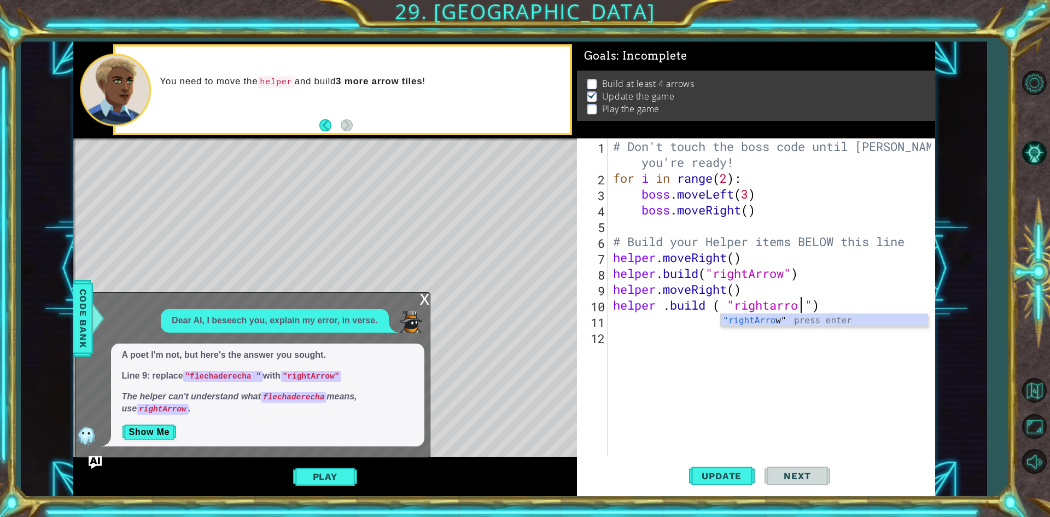
scroll to position [0, 9]
click at [779, 303] on div "# Don't touch the boss code until [PERSON_NAME] says you're ready! for i in ran…" at bounding box center [774, 320] width 326 height 365
type textarea "helper .build ( "rightArrow ")"
click at [703, 480] on span "Update" at bounding box center [722, 475] width 62 height 11
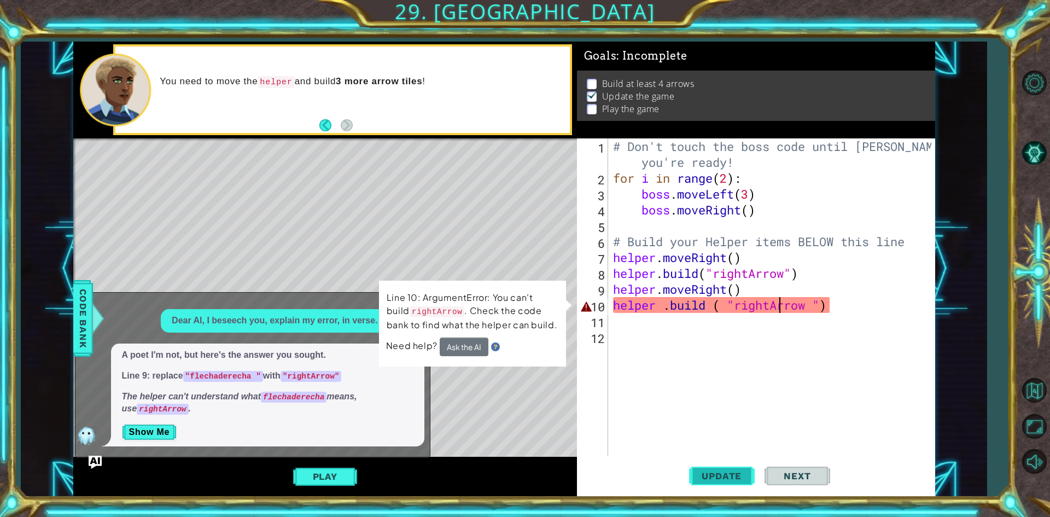
click at [698, 481] on span "Update" at bounding box center [722, 475] width 62 height 11
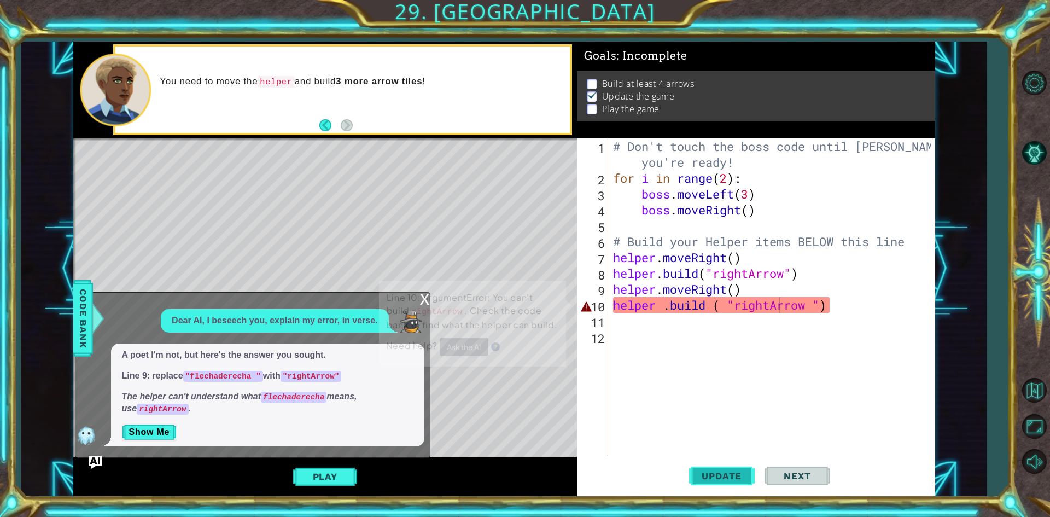
click at [698, 481] on span "Update" at bounding box center [722, 475] width 62 height 11
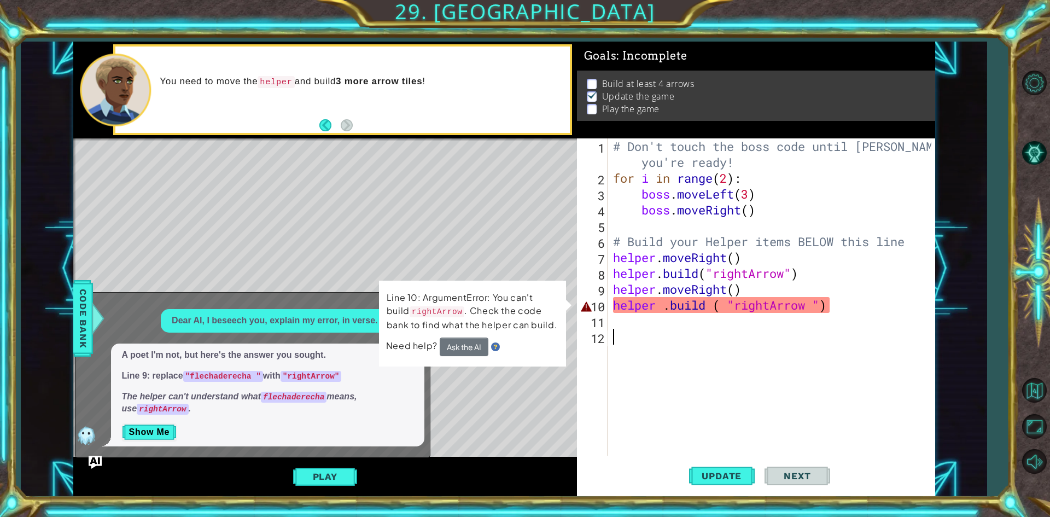
click at [843, 338] on div "# Don't touch the boss code until [PERSON_NAME] says you're ready! for i in ran…" at bounding box center [774, 320] width 326 height 365
click at [849, 329] on div "# Don't touch the boss code until [PERSON_NAME] says you're ready! for i in ran…" at bounding box center [774, 320] width 326 height 365
drag, startPoint x: 827, startPoint y: 306, endPoint x: 799, endPoint y: 313, distance: 28.2
click at [817, 308] on div "# Don't touch the boss code until [PERSON_NAME] says you're ready! for i in ran…" at bounding box center [774, 320] width 326 height 365
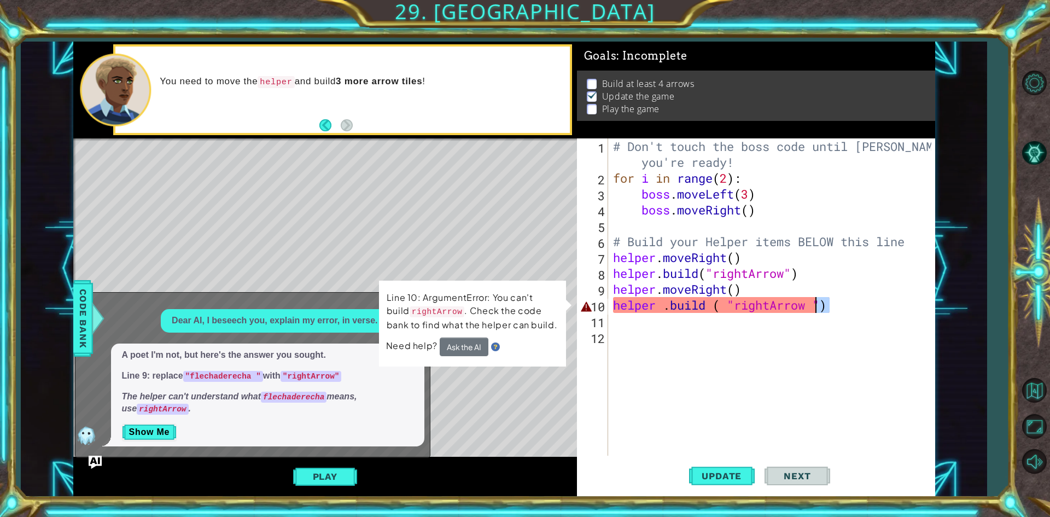
click at [811, 308] on div "# Don't touch the boss code until [PERSON_NAME] says you're ready! for i in ran…" at bounding box center [774, 320] width 326 height 365
click at [816, 305] on div "# Don't touch the boss code until [PERSON_NAME] says you're ready! for i in ran…" at bounding box center [774, 320] width 326 height 365
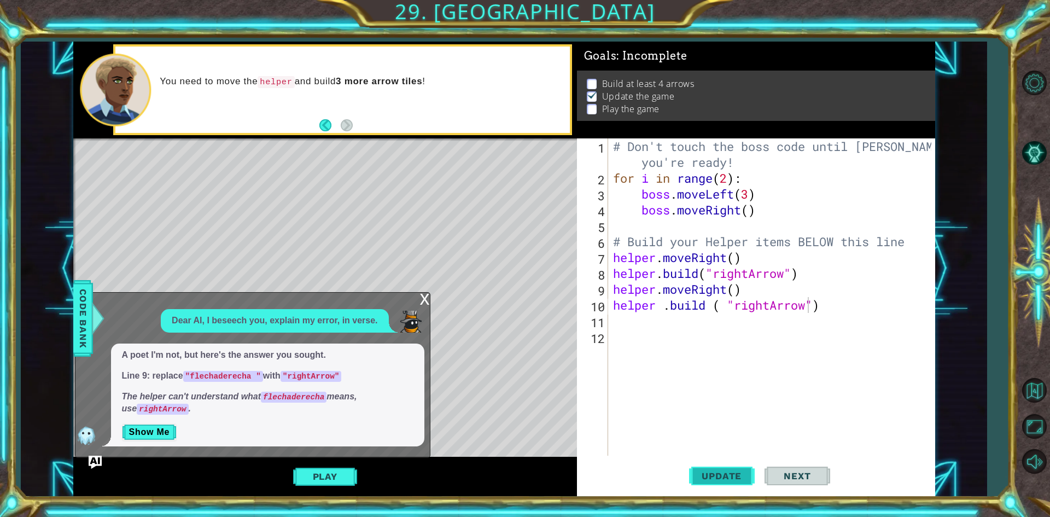
click at [741, 467] on button "Update" at bounding box center [722, 476] width 66 height 36
click at [853, 299] on div "# Don't touch the boss code until [PERSON_NAME] says you're ready! for i in ran…" at bounding box center [774, 320] width 326 height 365
click at [721, 480] on span "Update" at bounding box center [722, 475] width 62 height 11
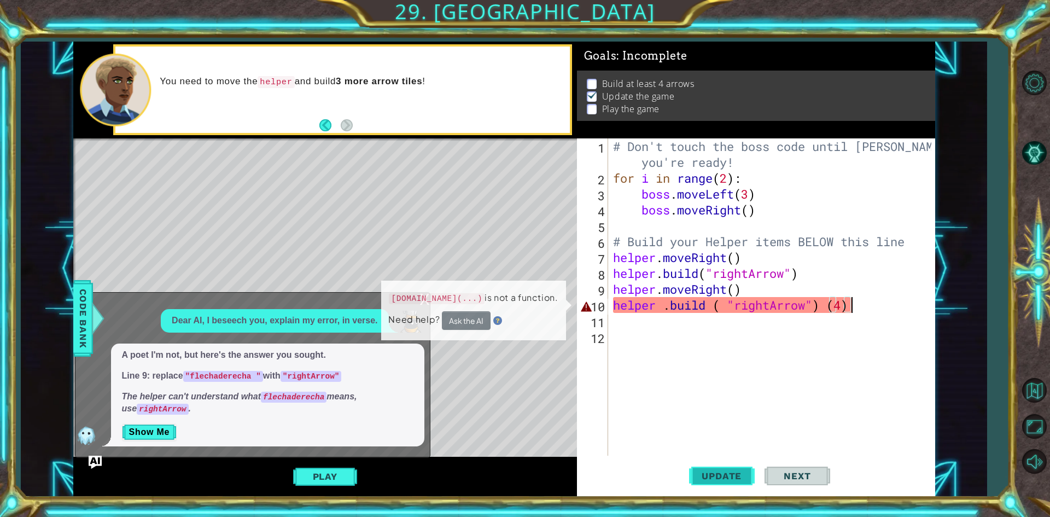
click at [721, 480] on span "Update" at bounding box center [722, 475] width 62 height 11
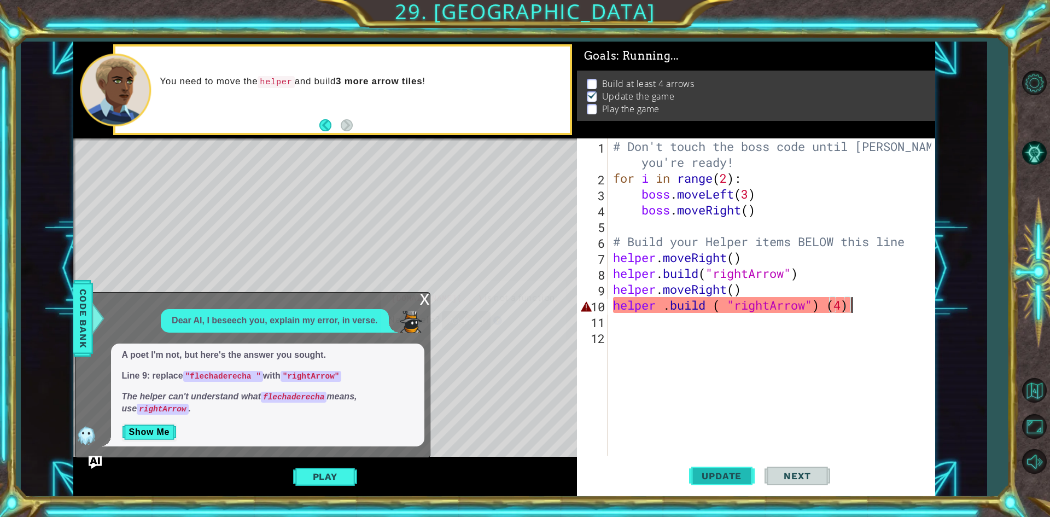
click at [721, 480] on span "Update" at bounding box center [722, 475] width 62 height 11
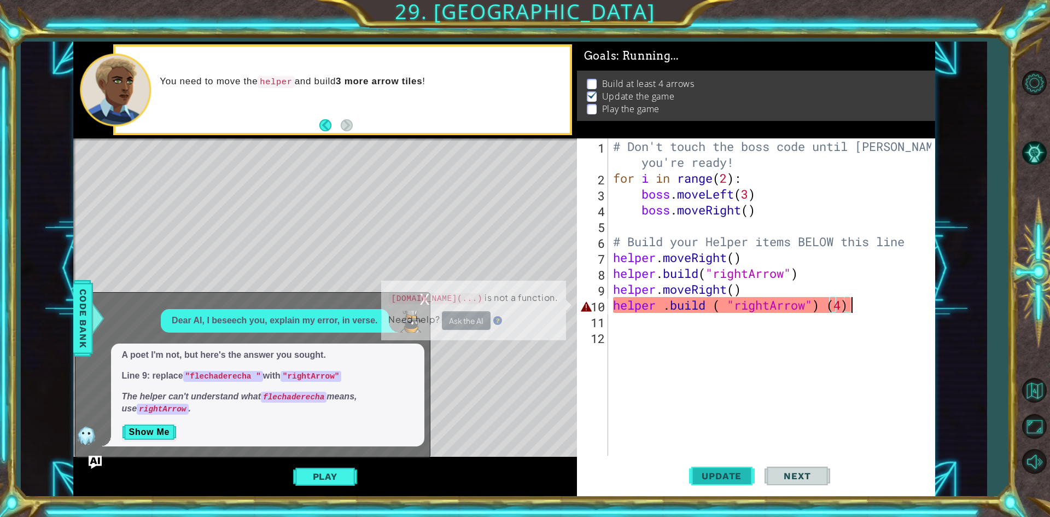
click at [721, 480] on span "Update" at bounding box center [722, 475] width 62 height 11
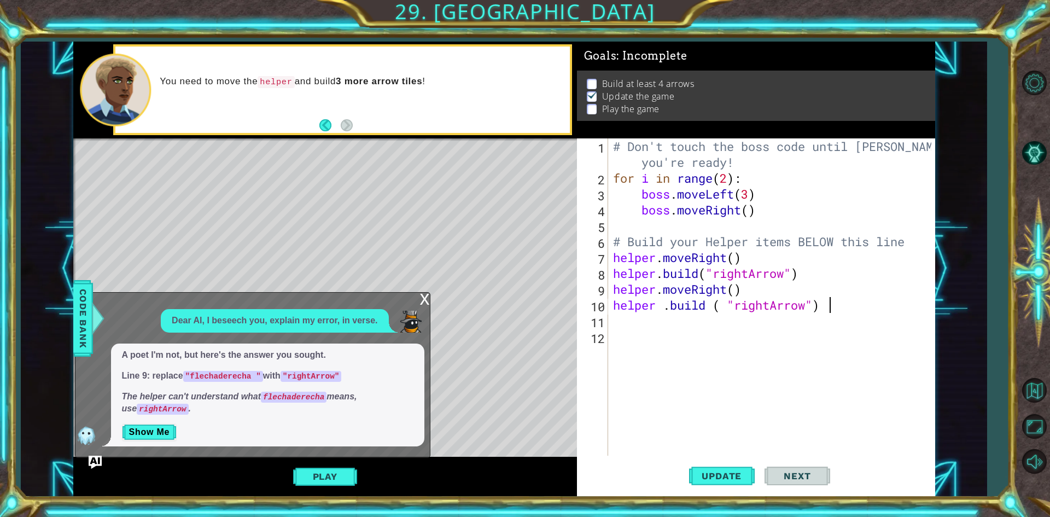
type textarea "helper .build ( "rightArrow")"
click at [637, 332] on div "# Don't touch the boss code until [PERSON_NAME] says you're ready! for i in ran…" at bounding box center [774, 320] width 326 height 365
click at [636, 320] on div "# Don't touch the boss code until [PERSON_NAME] says you're ready! for i in ran…" at bounding box center [774, 320] width 326 height 365
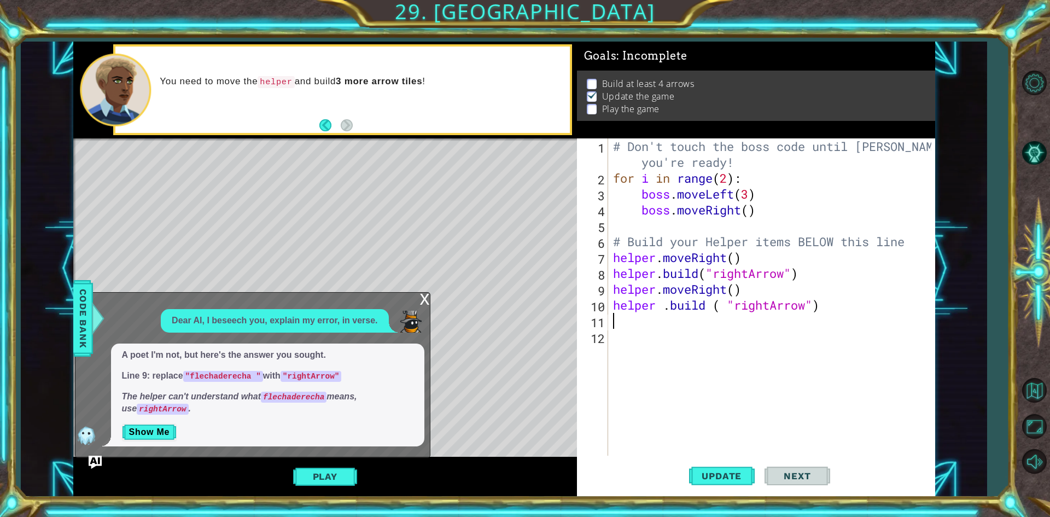
type textarea "h"
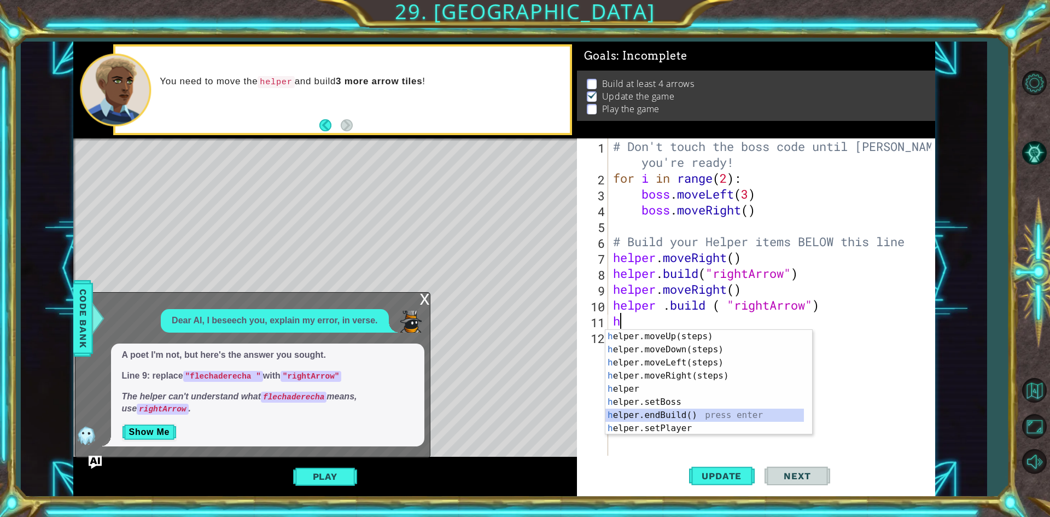
click at [656, 408] on div "h elper.moveUp(steps) press enter h elper.moveDown(steps) press enter h elper.m…" at bounding box center [708, 395] width 207 height 131
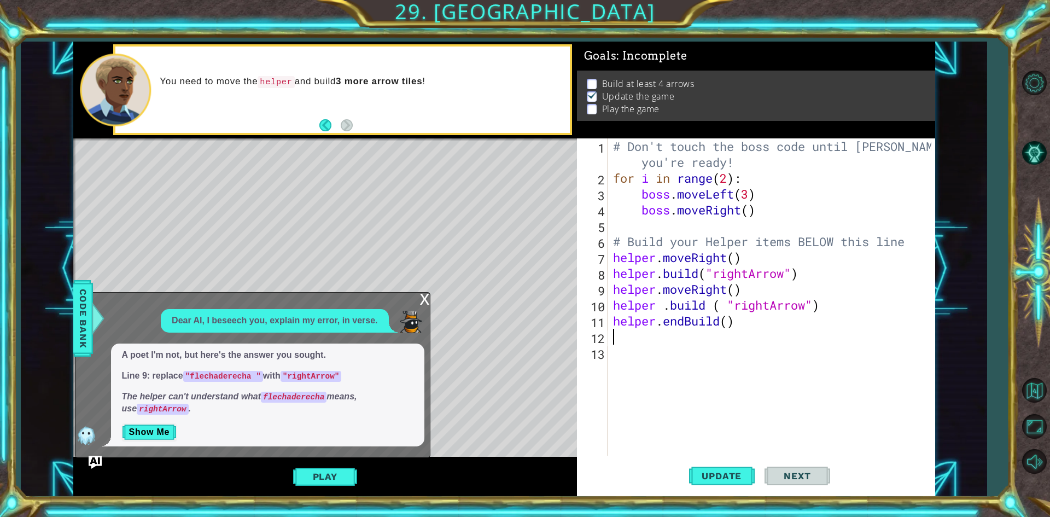
click at [683, 324] on div "# Don't touch the boss code until [PERSON_NAME] says you're ready! for i in ran…" at bounding box center [774, 320] width 326 height 365
click at [673, 319] on div "# Don't touch the boss code until [PERSON_NAME] says you're ready! for i in ran…" at bounding box center [774, 320] width 326 height 365
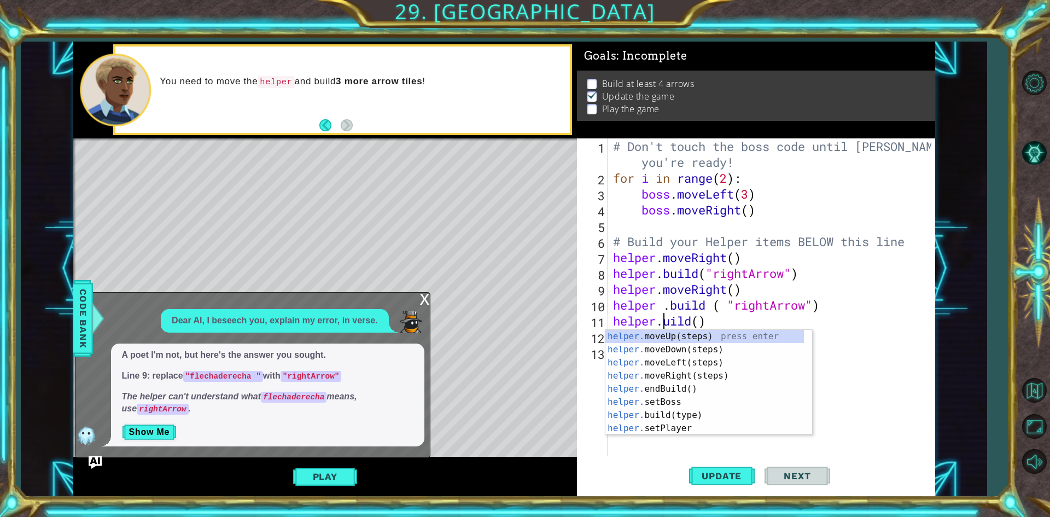
scroll to position [0, 2]
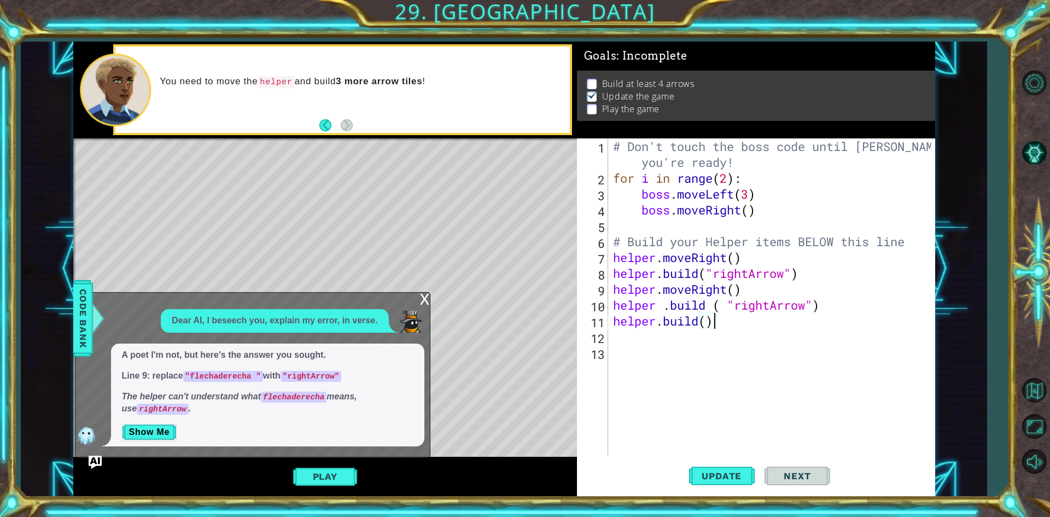
click at [722, 320] on div "# Don't touch the boss code until [PERSON_NAME] says you're ready! for i in ran…" at bounding box center [774, 320] width 326 height 365
click at [706, 324] on div "# Don't touch the boss code until [PERSON_NAME] says you're ready! for i in ran…" at bounding box center [774, 320] width 326 height 365
type textarea "[DOMAIN_NAME]( "rightArrow")"
click at [693, 471] on span "Update" at bounding box center [722, 475] width 62 height 11
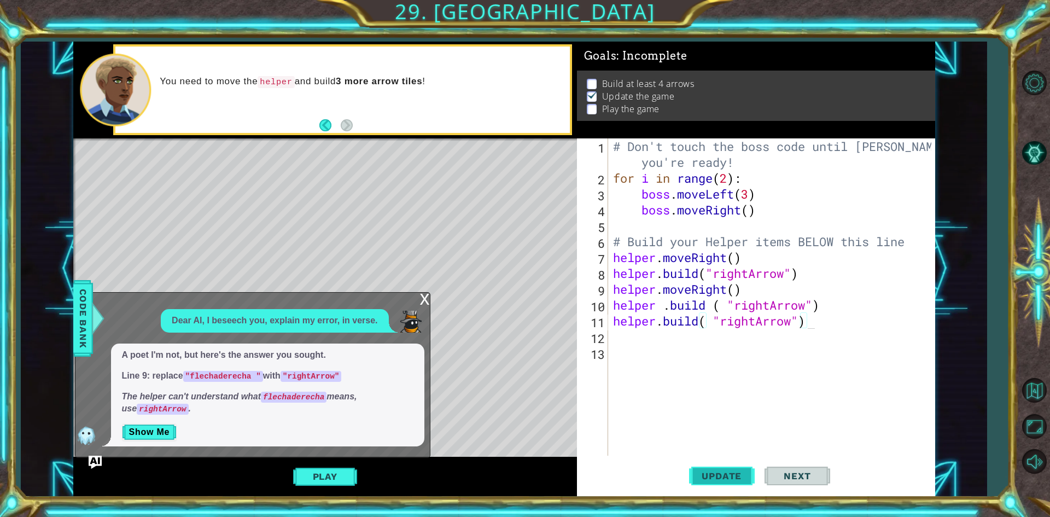
click at [693, 471] on span "Update" at bounding box center [722, 475] width 62 height 11
click at [694, 473] on span "Update" at bounding box center [722, 475] width 62 height 11
click at [827, 335] on div "# Don't touch the boss code until [PERSON_NAME] says you're ready! for i in ran…" at bounding box center [774, 320] width 326 height 365
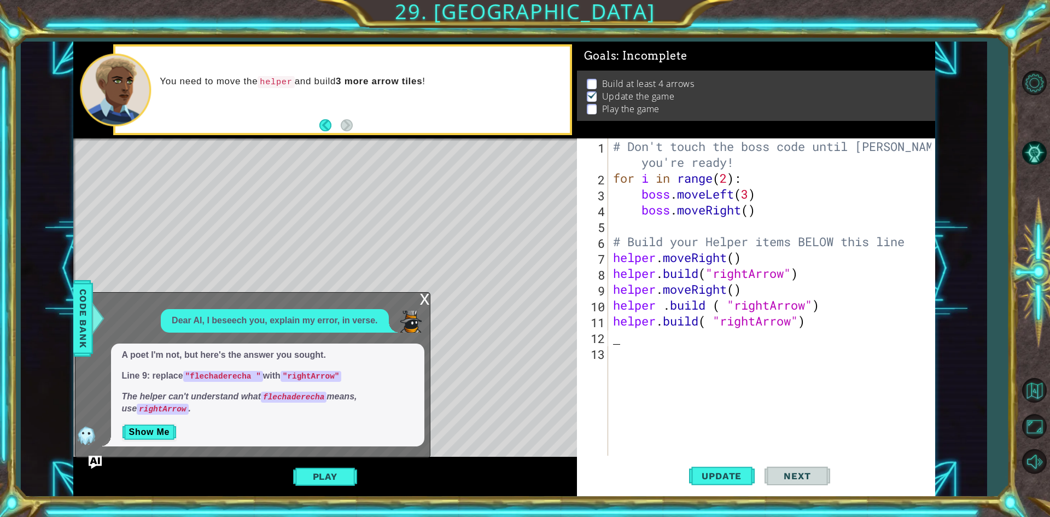
click at [829, 331] on div "# Don't touch the boss code until [PERSON_NAME] says you're ready! for i in ran…" at bounding box center [774, 320] width 326 height 365
click at [712, 473] on span "Update" at bounding box center [722, 475] width 62 height 11
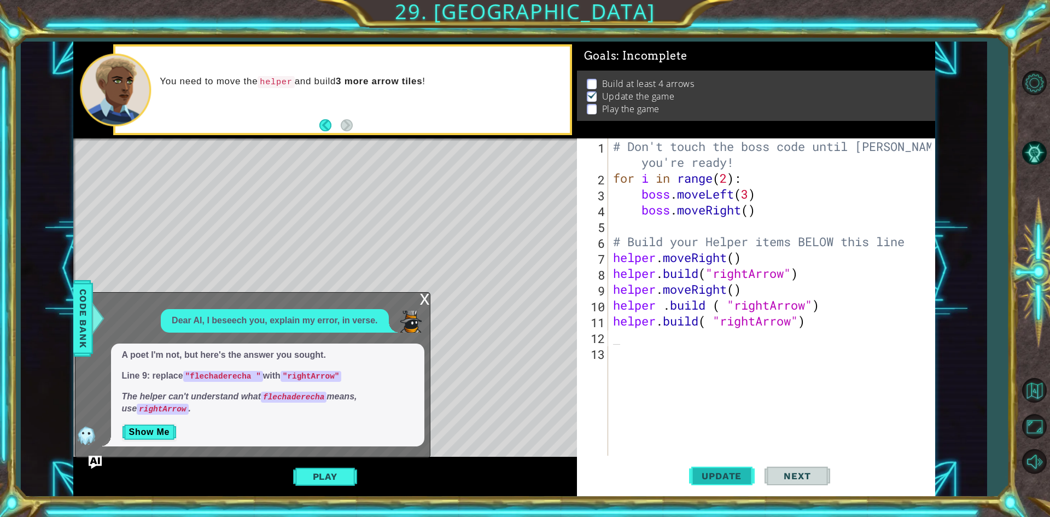
click at [712, 473] on span "Update" at bounding box center [722, 475] width 62 height 11
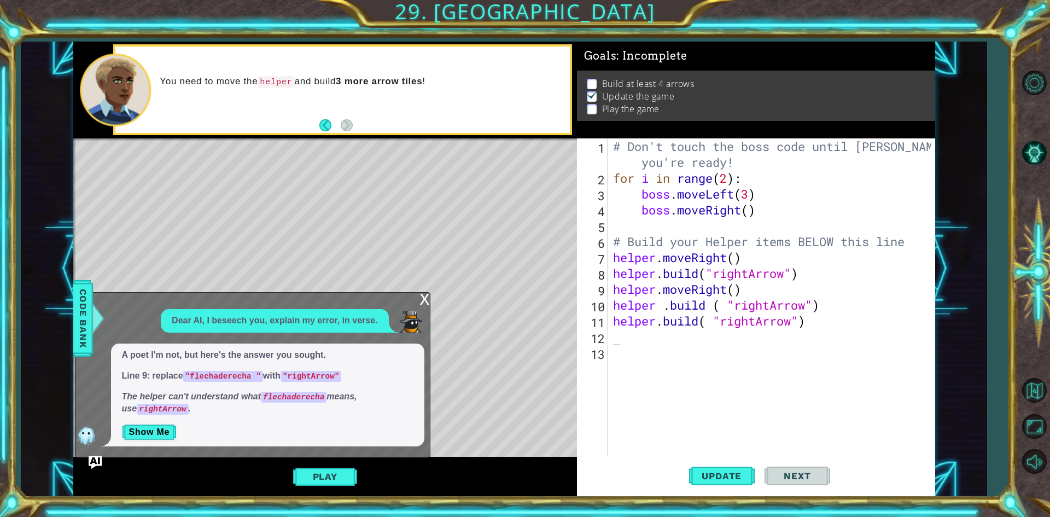
click at [420, 301] on div "x" at bounding box center [425, 298] width 10 height 11
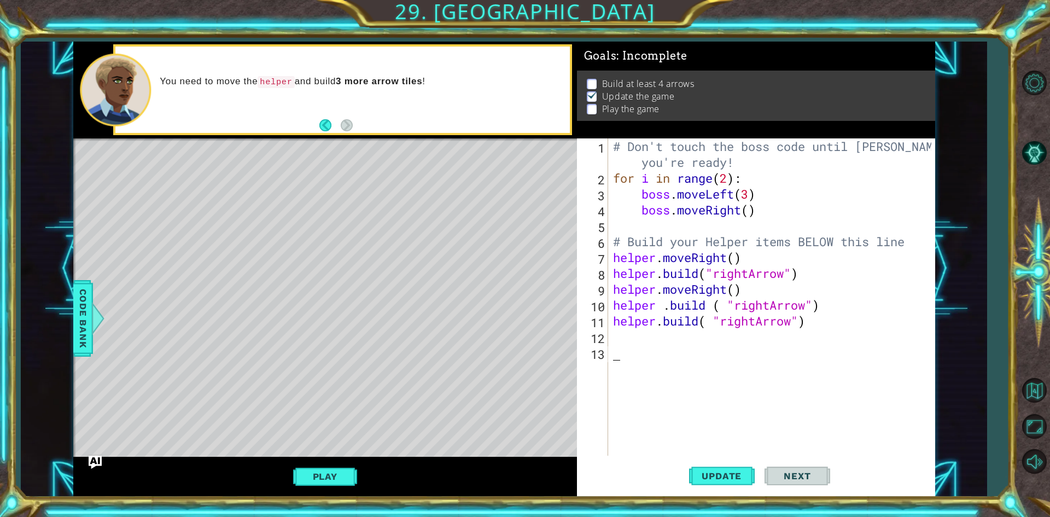
click at [621, 347] on div "# Don't touch the boss code until [PERSON_NAME] says you're ready! for i in ran…" at bounding box center [774, 320] width 326 height 365
drag, startPoint x: 613, startPoint y: 321, endPoint x: 804, endPoint y: 314, distance: 191.5
click at [804, 314] on div "# Don't touch the boss code until [PERSON_NAME] says you're ready! for i in ran…" at bounding box center [774, 320] width 326 height 365
type textarea "[DOMAIN_NAME]( "rightArrow")"
drag, startPoint x: 738, startPoint y: 317, endPoint x: 765, endPoint y: 321, distance: 28.3
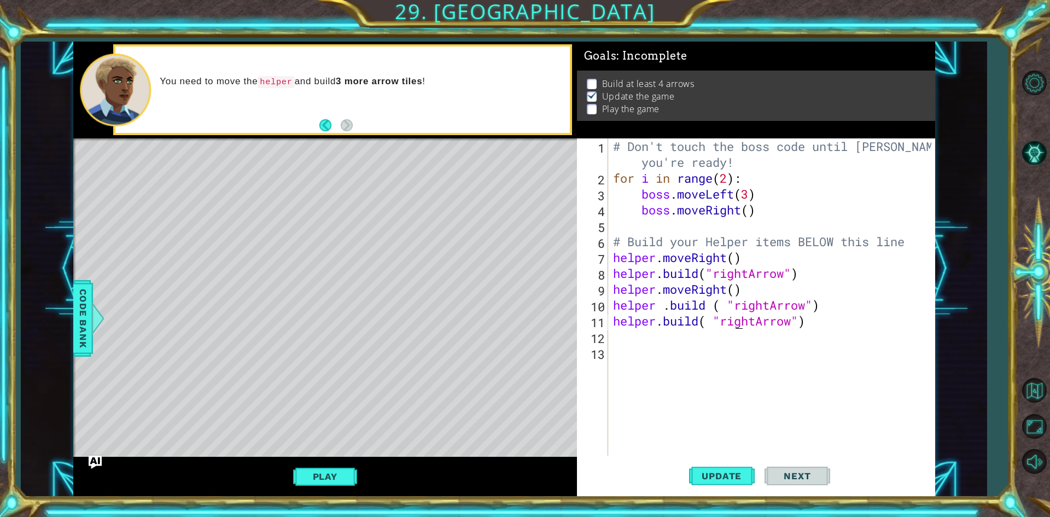
click at [765, 321] on div "# Don't touch the boss code until [PERSON_NAME] says you're ready! for i in ran…" at bounding box center [774, 320] width 326 height 365
click at [737, 338] on div "# Don't touch the boss code until [PERSON_NAME] says you're ready! for i in ran…" at bounding box center [774, 320] width 326 height 365
click at [604, 351] on div "13" at bounding box center [593, 354] width 29 height 16
click at [624, 340] on div "# Don't touch the boss code until [PERSON_NAME] says you're ready! for i in ran…" at bounding box center [774, 320] width 326 height 365
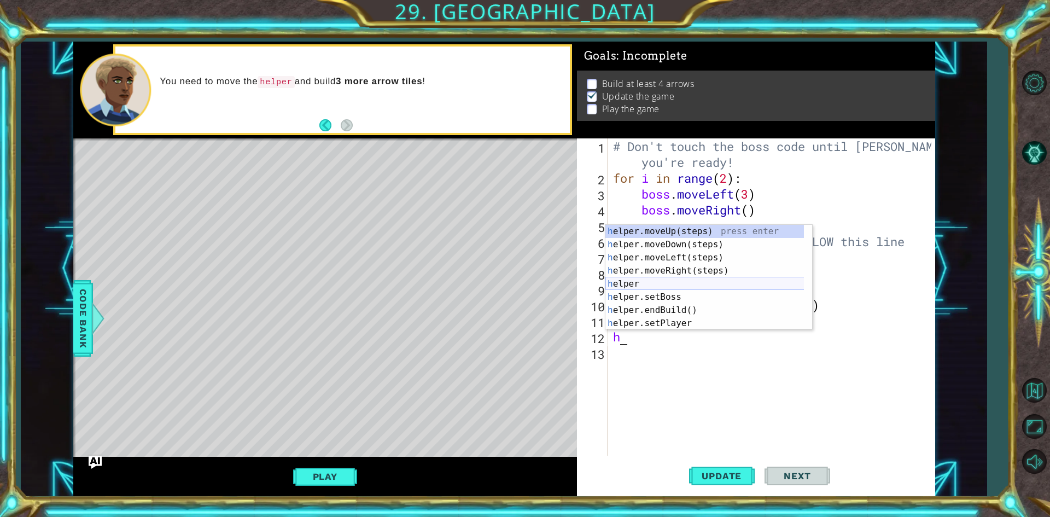
click at [676, 286] on div "h elper.moveUp(steps) press enter h elper.moveDown(steps) press enter h elper.m…" at bounding box center [708, 290] width 207 height 131
type textarea "h"
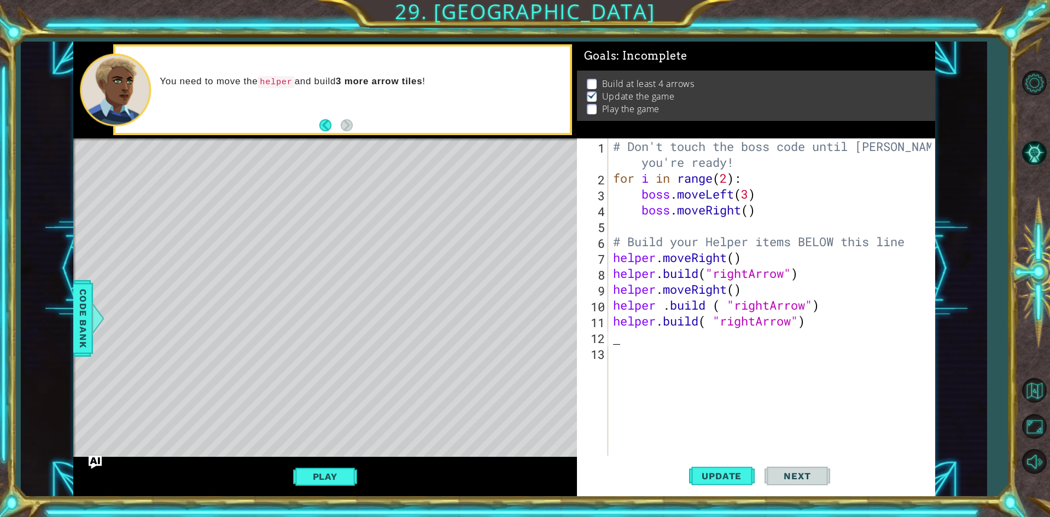
type textarea "h"
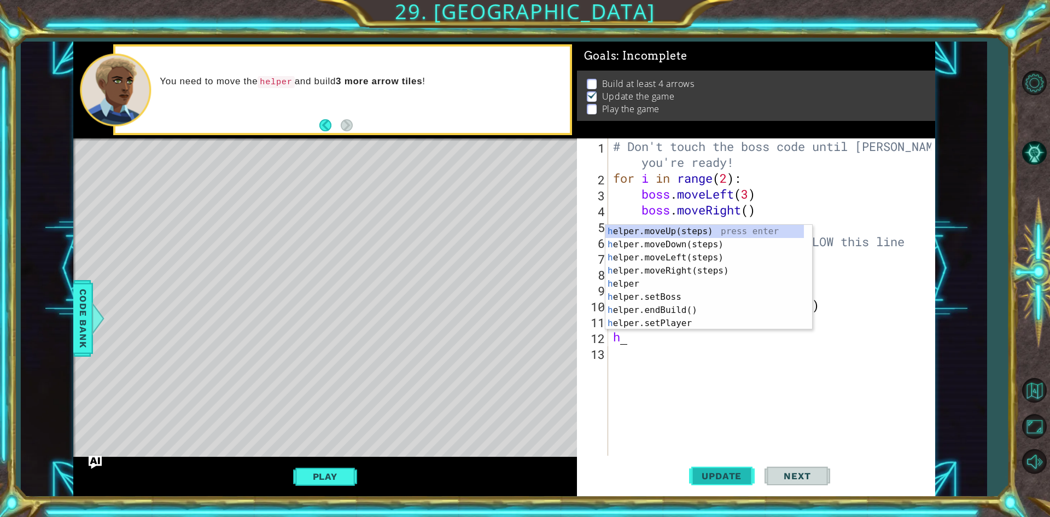
drag, startPoint x: 661, startPoint y: 367, endPoint x: 706, endPoint y: 488, distance: 128.6
click at [666, 408] on div "# Don't touch the boss code until [PERSON_NAME] says you're ready! for i in ran…" at bounding box center [774, 320] width 326 height 365
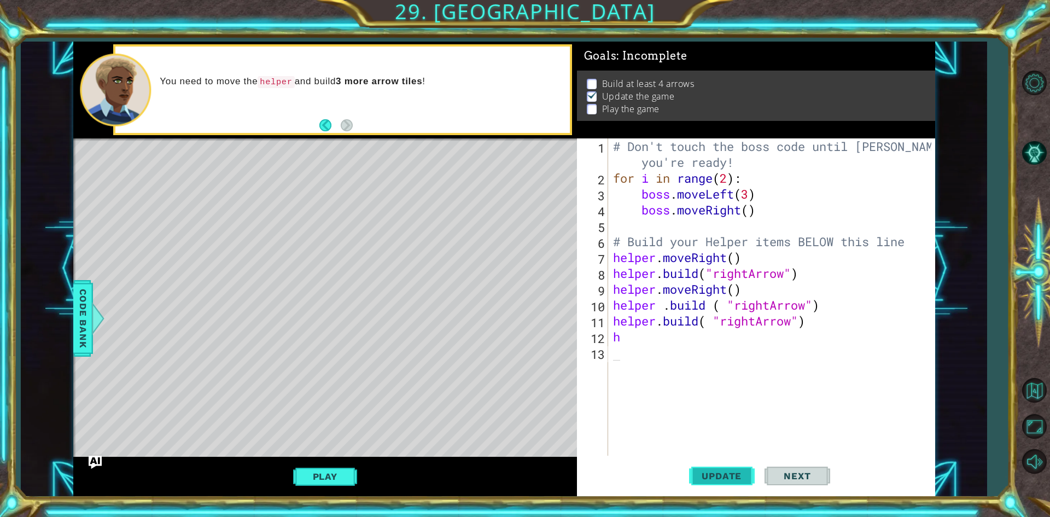
click at [714, 476] on span "Update" at bounding box center [722, 475] width 62 height 11
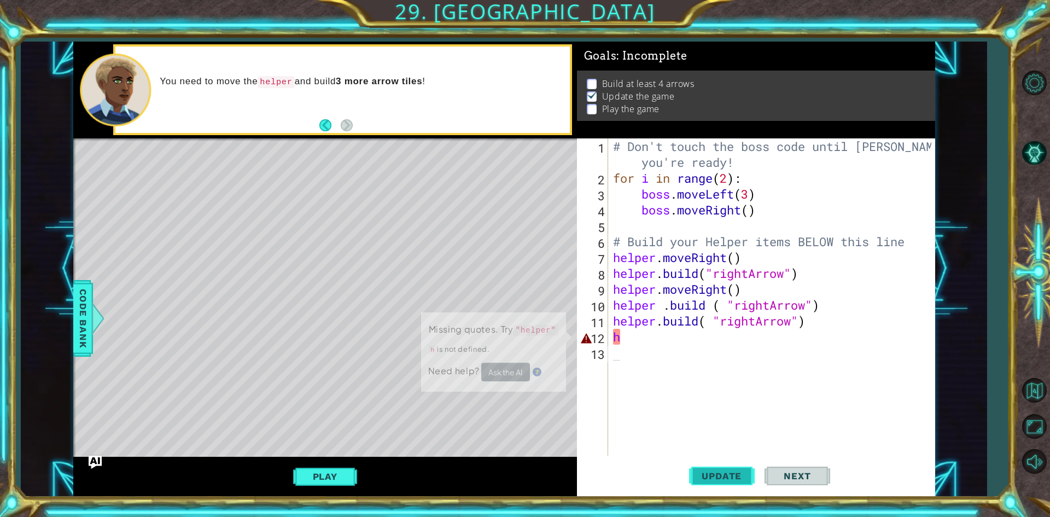
click at [714, 476] on span "Update" at bounding box center [722, 475] width 62 height 11
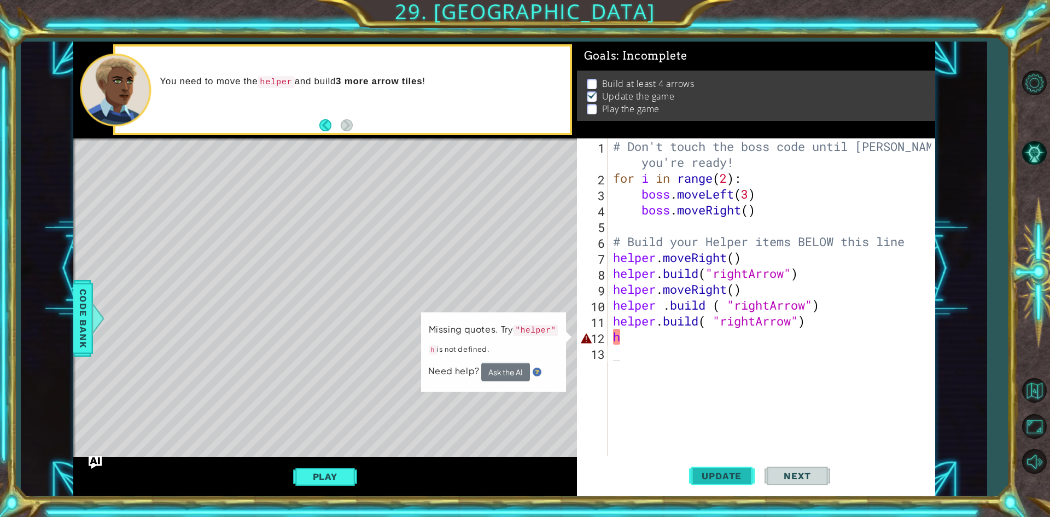
click at [714, 476] on span "Update" at bounding box center [722, 475] width 62 height 11
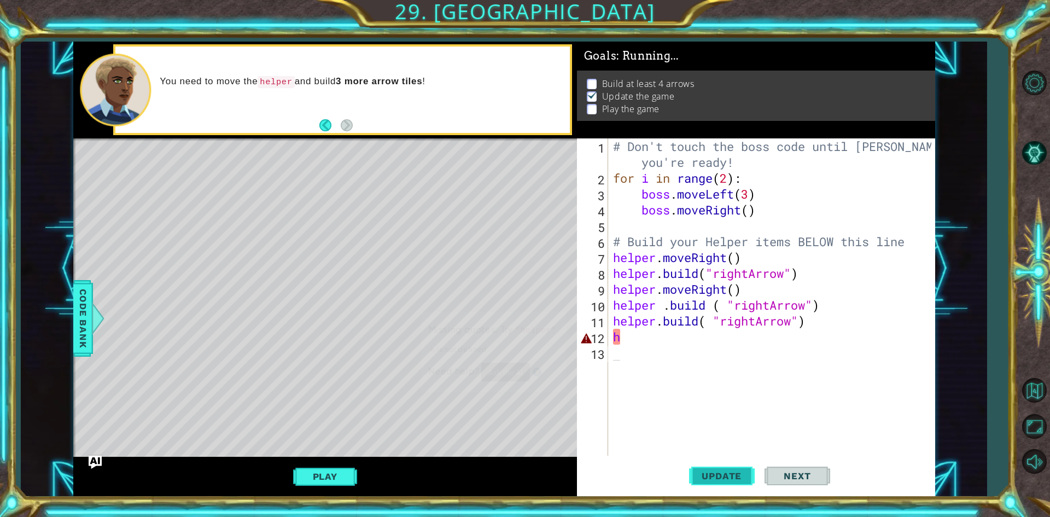
click at [714, 476] on span "Update" at bounding box center [722, 475] width 62 height 11
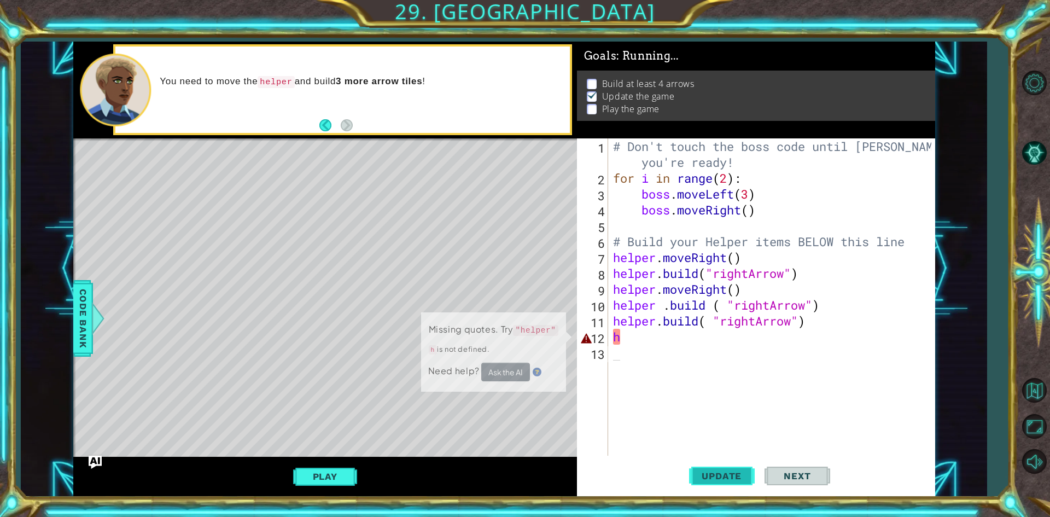
click at [714, 476] on span "Update" at bounding box center [722, 475] width 62 height 11
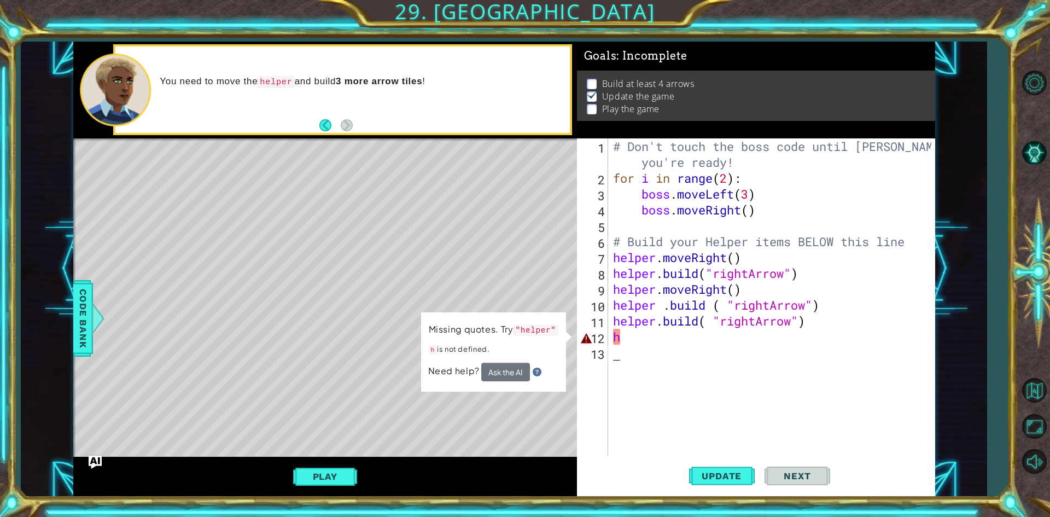
click at [627, 348] on div "# Don't touch the boss code until [PERSON_NAME] says you're ready! for i in ran…" at bounding box center [774, 320] width 326 height 365
type textarea "h"
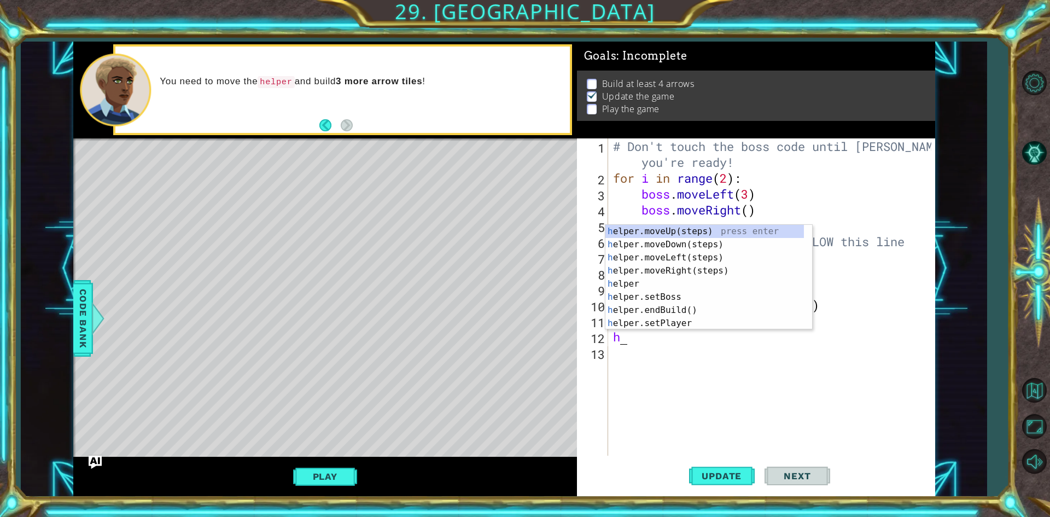
click at [701, 399] on div "# Don't touch the boss code until [PERSON_NAME] says you're ready! for i in ran…" at bounding box center [774, 320] width 326 height 365
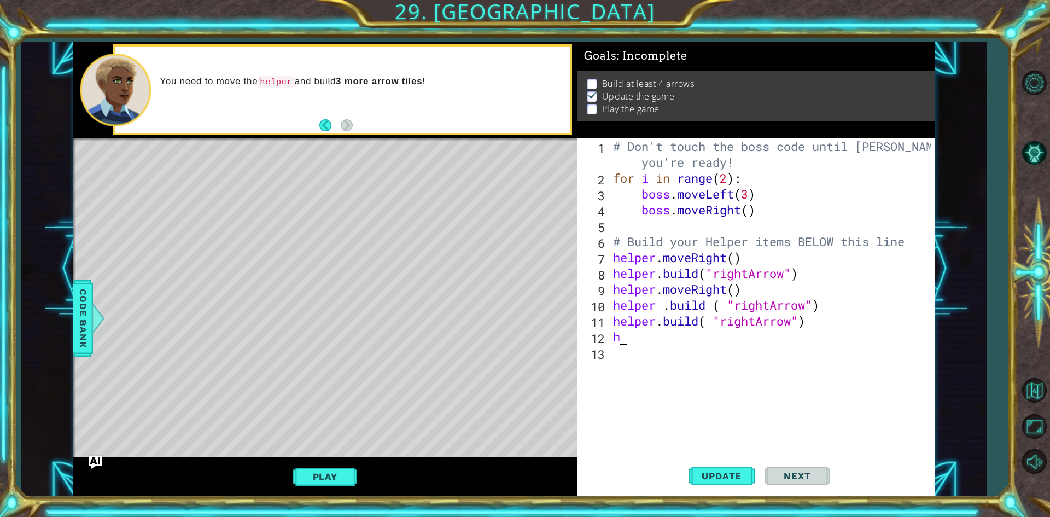
click at [656, 337] on div "# Don't touch the boss code until [PERSON_NAME] says you're ready! for i in ran…" at bounding box center [774, 320] width 326 height 365
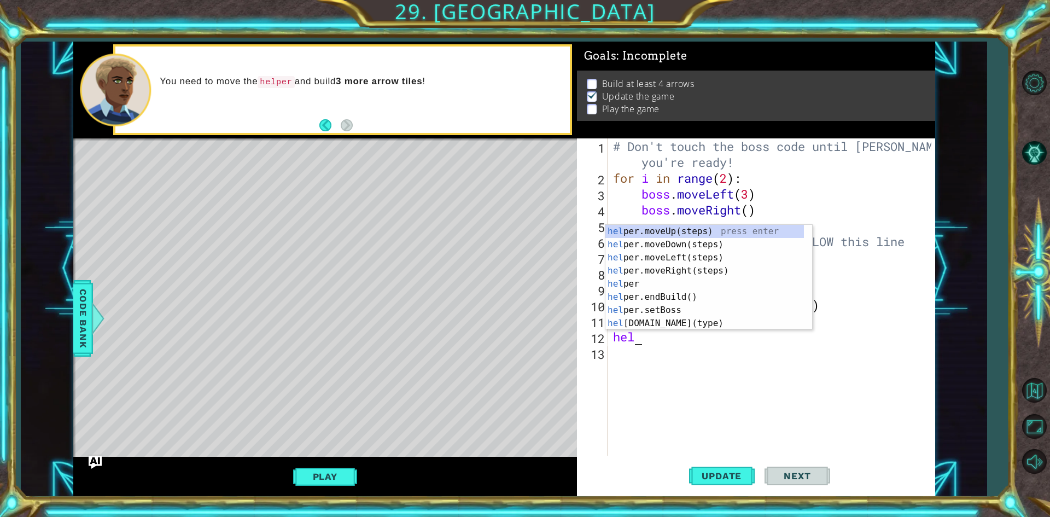
scroll to position [0, 1]
type textarea "helper"
